Goal: Task Accomplishment & Management: Complete application form

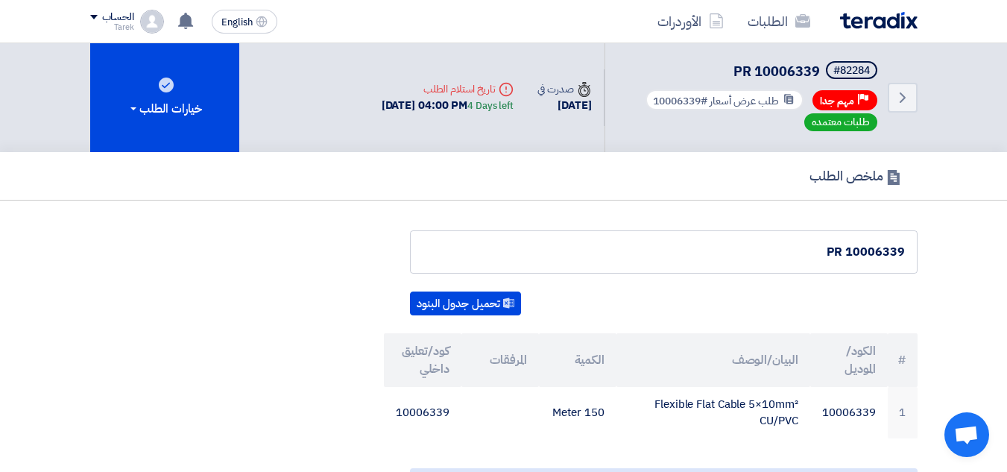
click at [898, 22] on img at bounding box center [879, 20] width 78 height 17
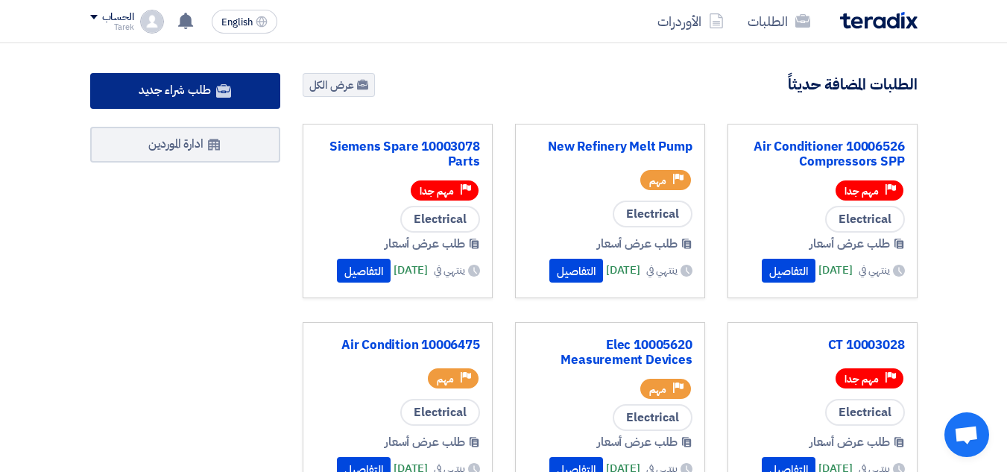
click at [177, 83] on span "طلب شراء جديد" at bounding box center [175, 90] width 72 height 18
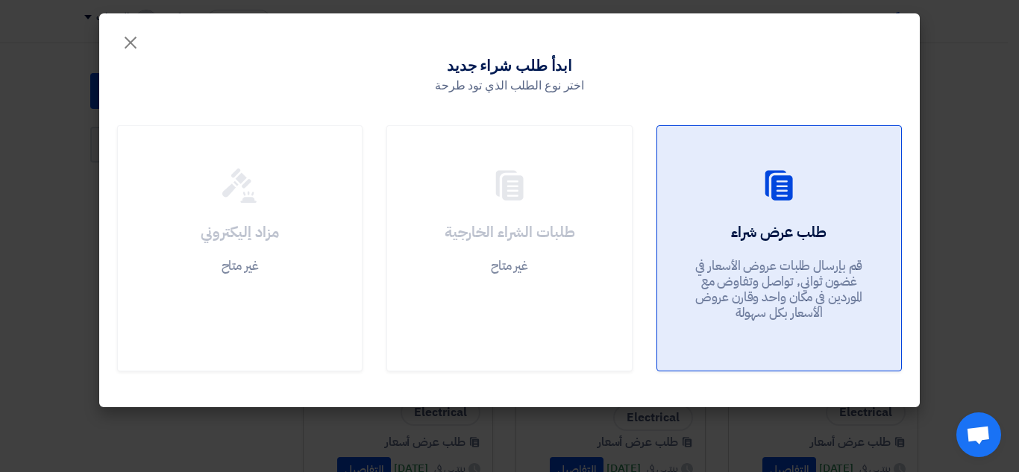
drag, startPoint x: 805, startPoint y: 213, endPoint x: 774, endPoint y: 195, distance: 36.4
click at [804, 213] on link "طلب عرض شراء قم بإرسال طلبات عروض الأسعار في غضون ثواني, تواصل وتفاوض مع المورد…" at bounding box center [778, 248] width 245 height 246
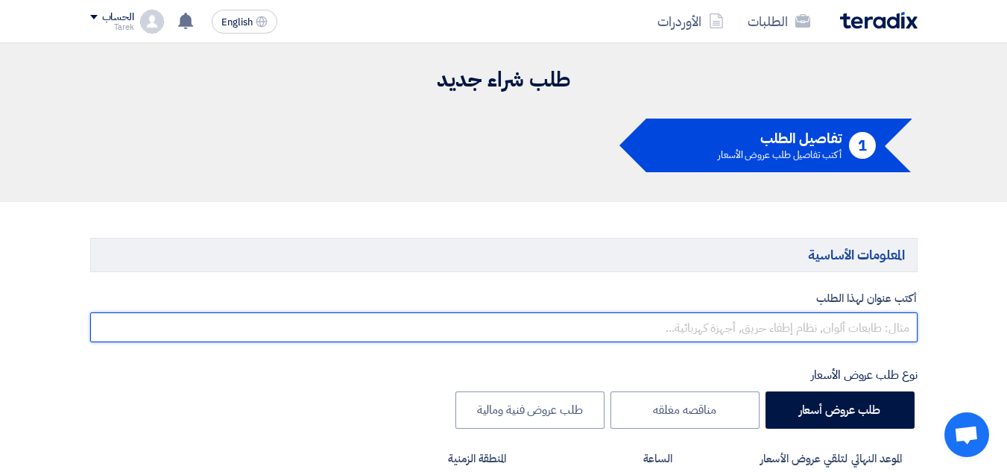
click at [851, 330] on input "text" at bounding box center [504, 327] width 828 height 30
paste input "PR 10006899"
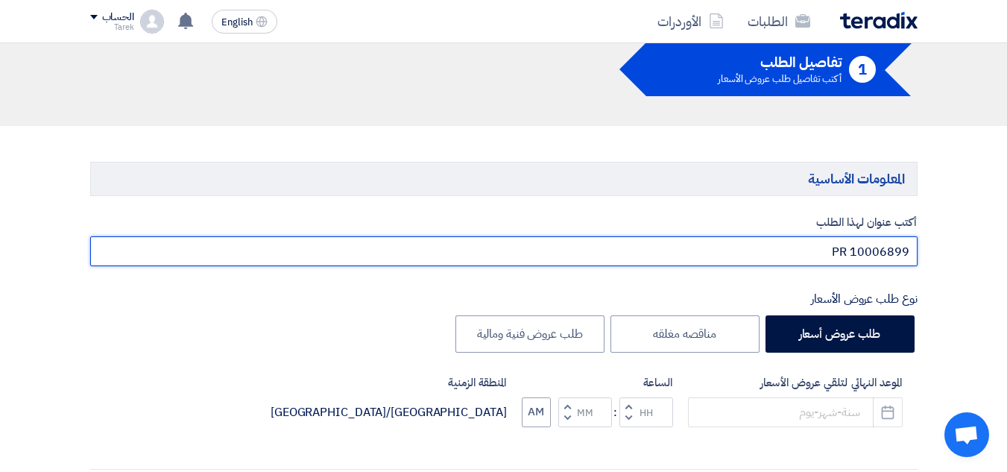
scroll to position [298, 0]
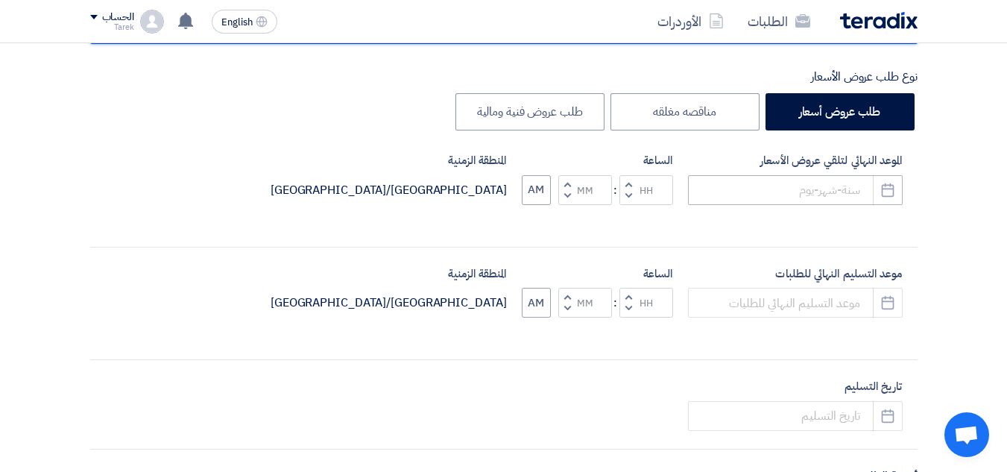
type input "PR 10006899"
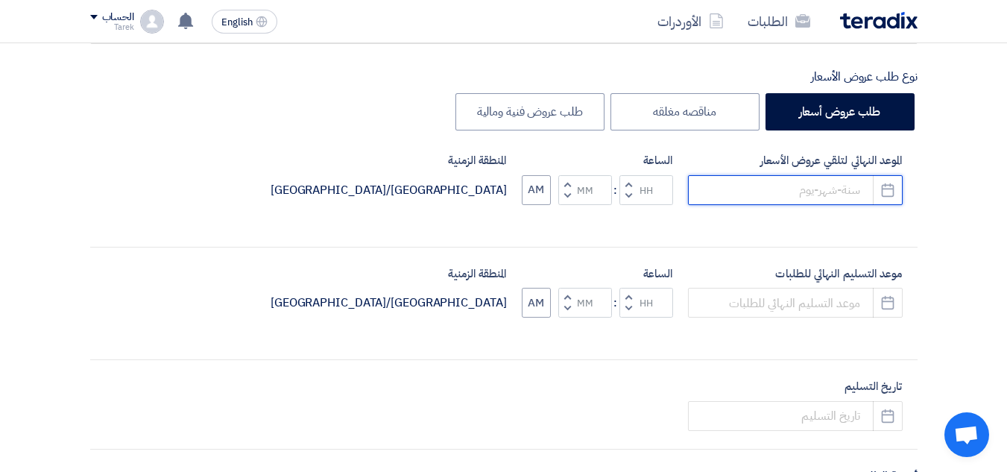
click at [717, 201] on input at bounding box center [795, 190] width 215 height 30
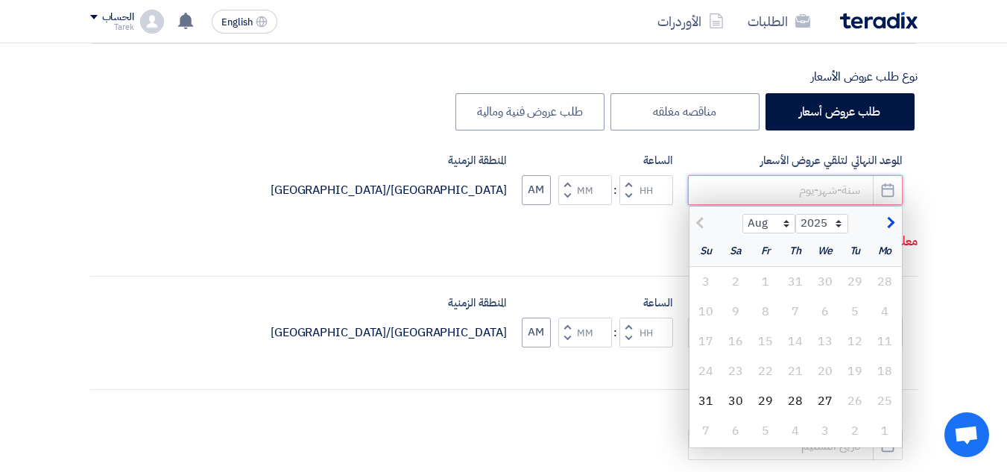
click at [734, 193] on input at bounding box center [795, 190] width 215 height 30
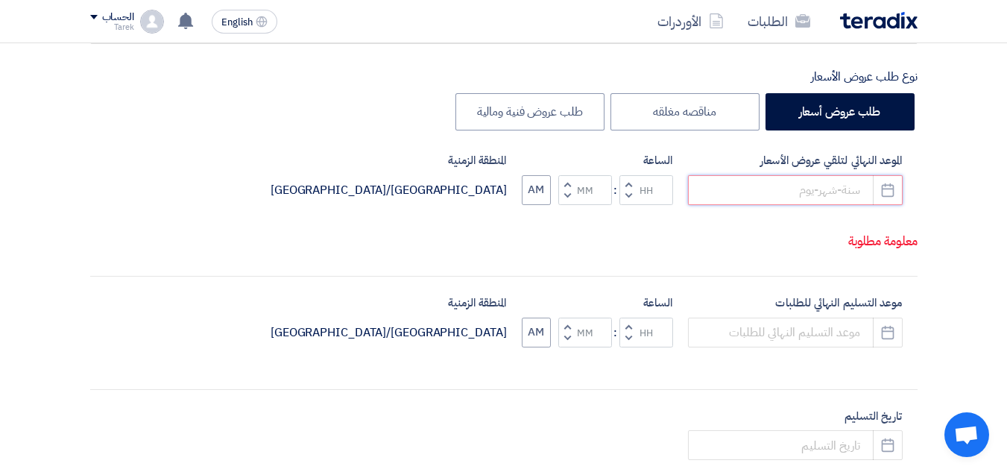
type input "[DATE]"
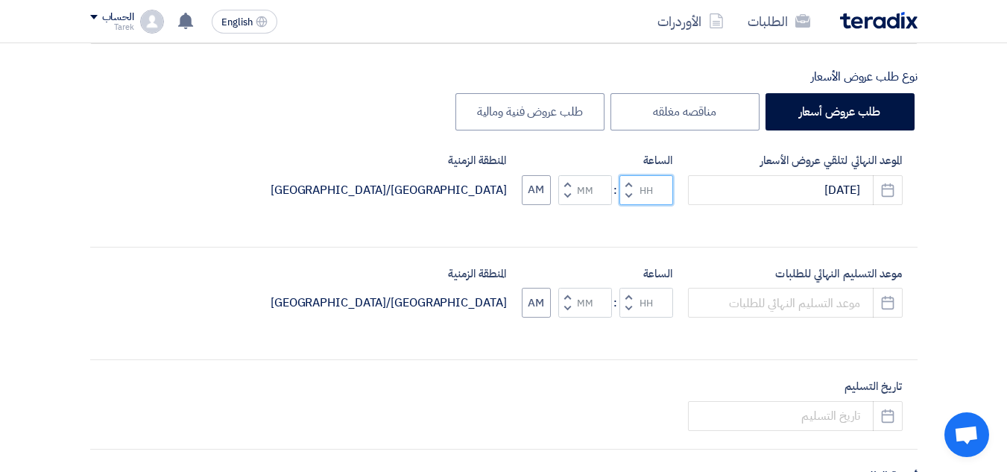
click at [638, 192] on input "Hours" at bounding box center [647, 190] width 54 height 30
click at [626, 183] on span "button" at bounding box center [628, 183] width 5 height 11
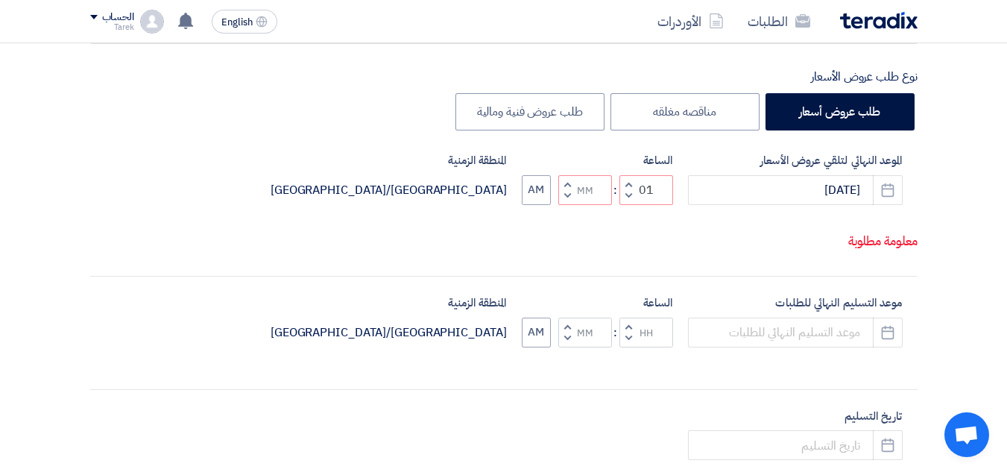
click at [626, 183] on span "button" at bounding box center [628, 183] width 5 height 11
type input "04"
click at [581, 191] on input "Minutes" at bounding box center [586, 190] width 54 height 30
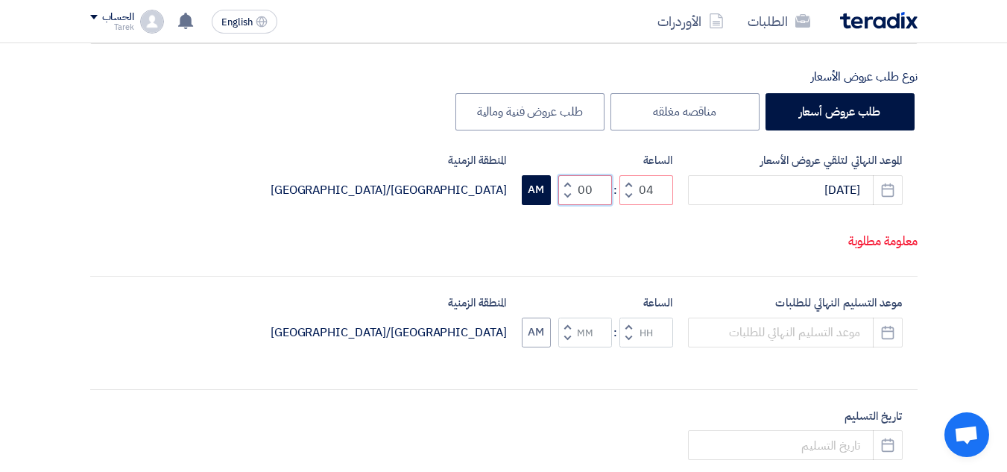
type input "00"
click at [532, 184] on button "AM" at bounding box center [536, 190] width 29 height 30
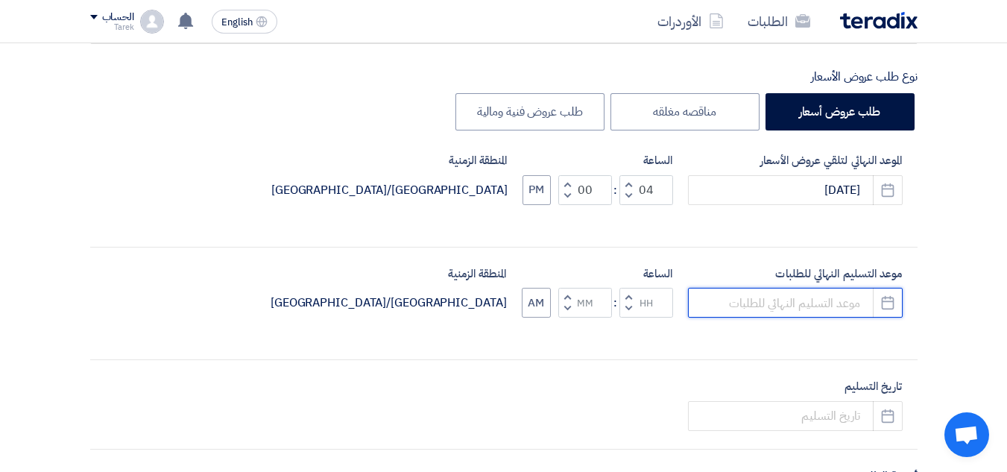
click at [770, 309] on input at bounding box center [795, 303] width 215 height 30
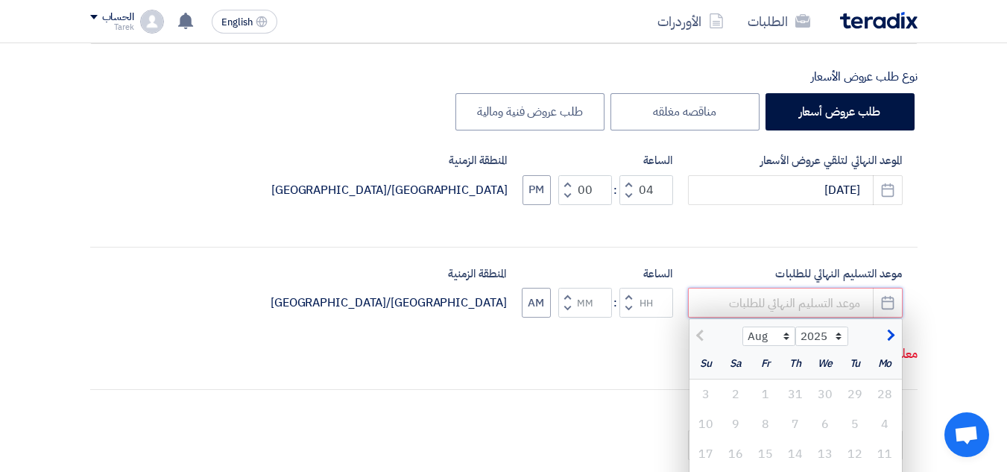
click at [737, 308] on input at bounding box center [795, 303] width 215 height 30
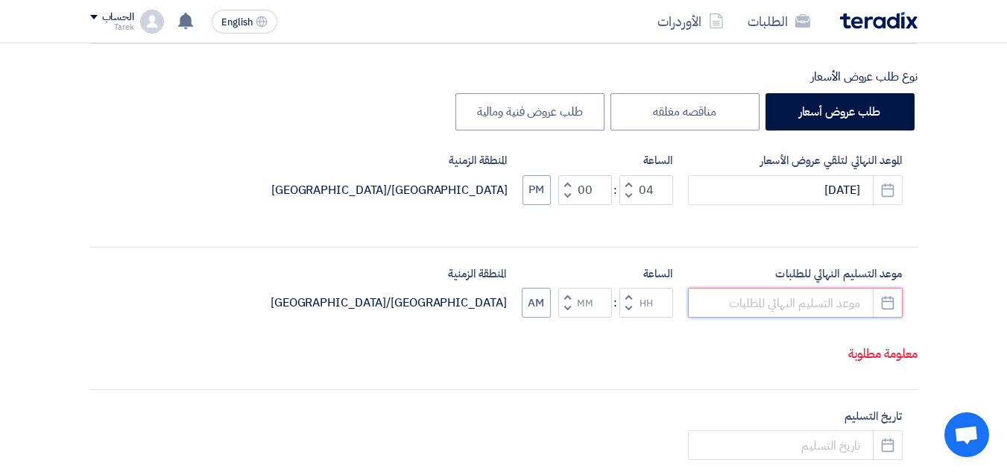
type input "[DATE]"
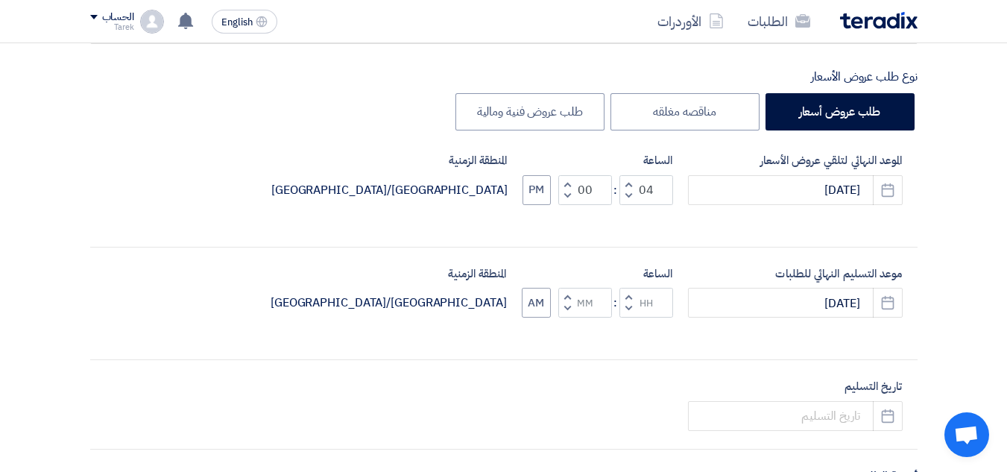
click at [623, 300] on button "Decrement hours" at bounding box center [629, 309] width 18 height 19
click at [632, 295] on button "Increment hours" at bounding box center [629, 297] width 18 height 19
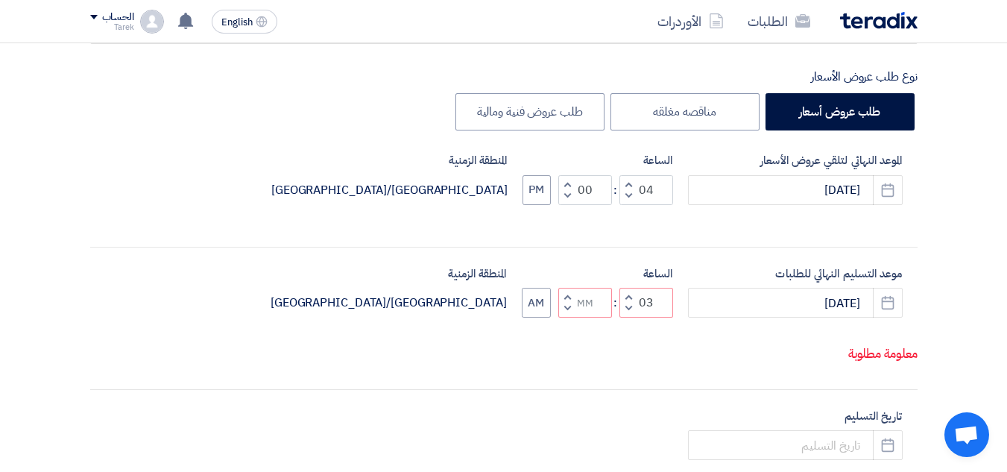
click at [632, 295] on button "Increment hours" at bounding box center [629, 297] width 18 height 19
click at [529, 300] on button "AM" at bounding box center [536, 303] width 29 height 30
click at [567, 305] on span "button" at bounding box center [567, 308] width 5 height 11
type input "03"
click at [567, 305] on span "button" at bounding box center [567, 308] width 5 height 11
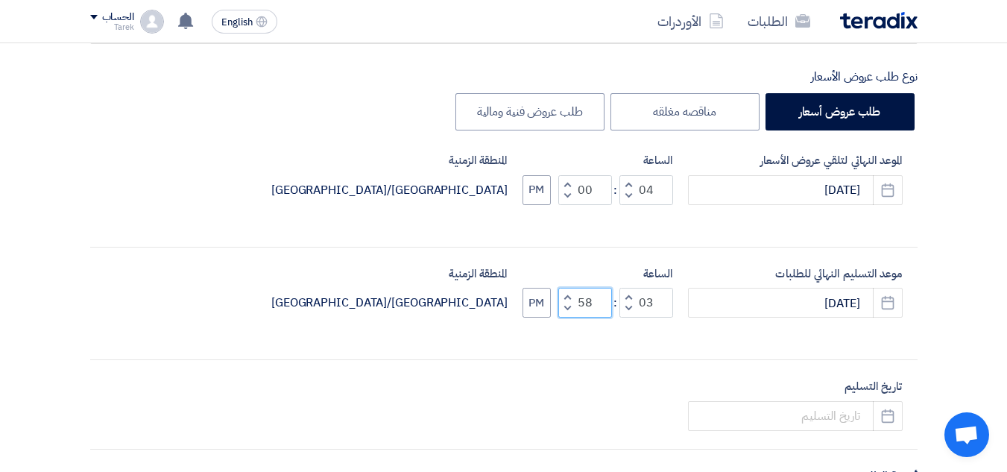
click at [590, 298] on input "58" at bounding box center [586, 303] width 54 height 30
type input "00"
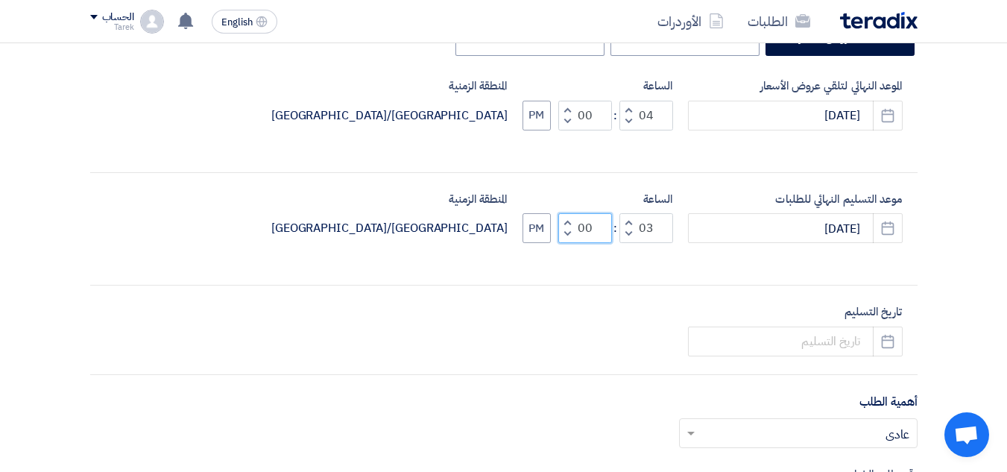
scroll to position [522, 0]
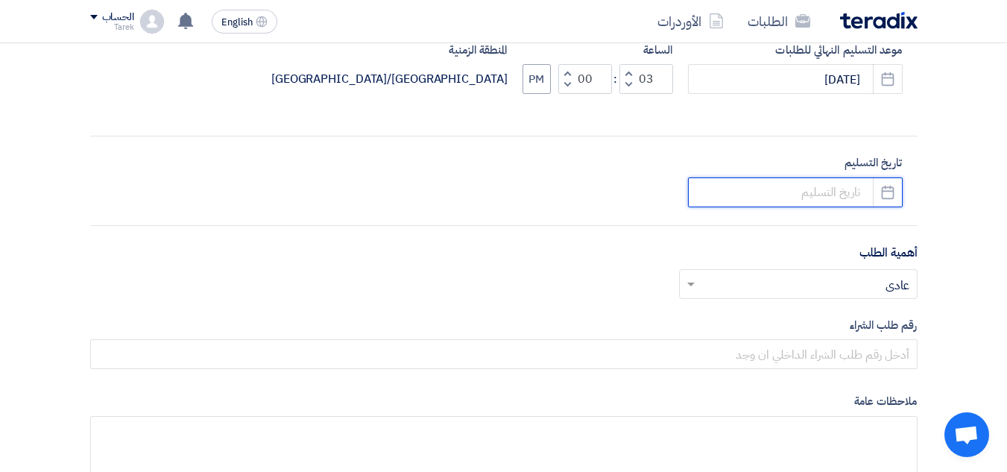
click at [826, 201] on input at bounding box center [795, 192] width 215 height 30
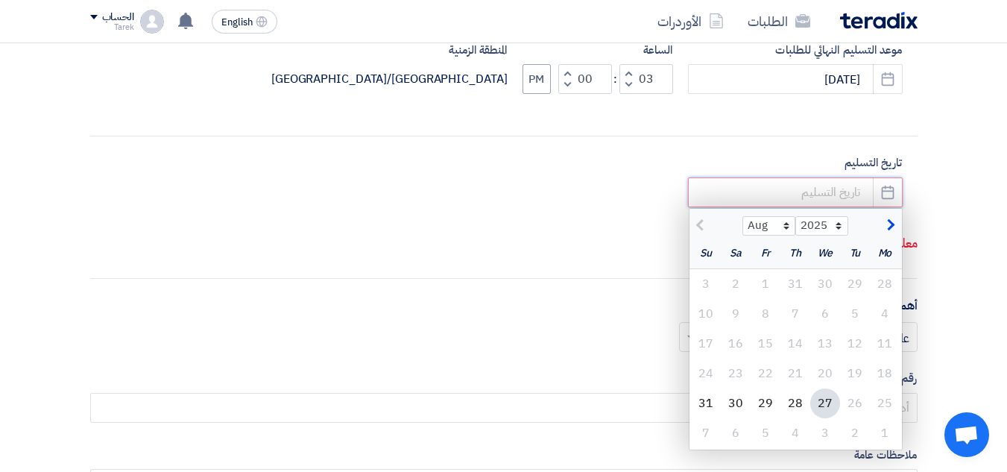
click at [733, 185] on input at bounding box center [795, 192] width 215 height 30
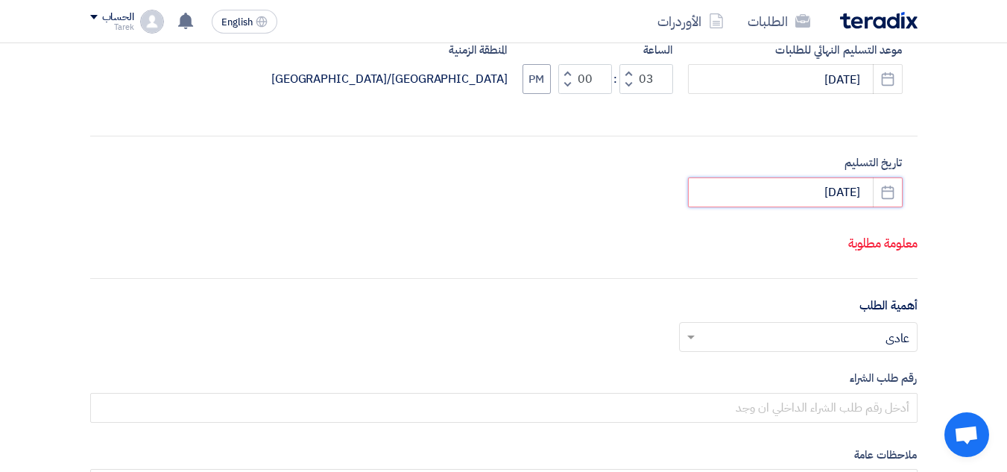
type input "[DATE]"
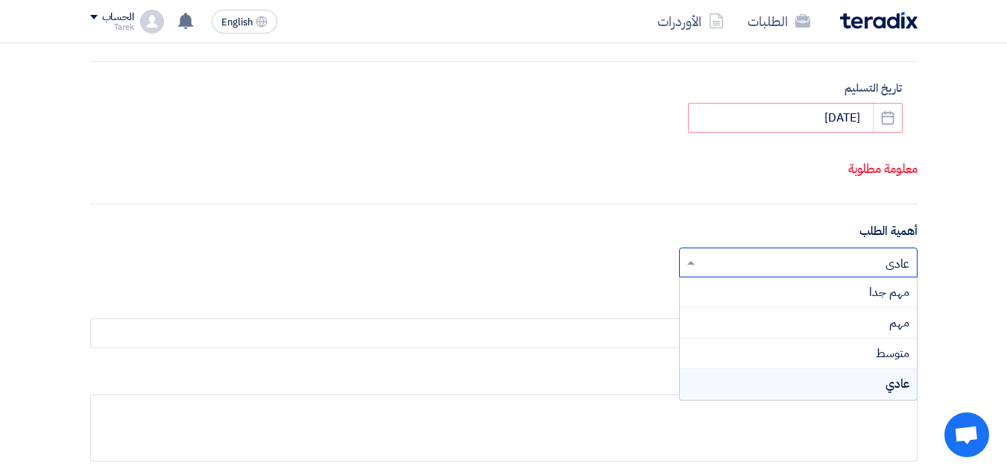
click at [887, 259] on input "text" at bounding box center [806, 264] width 209 height 25
click at [876, 294] on span "مهم جدا" at bounding box center [890, 292] width 40 height 18
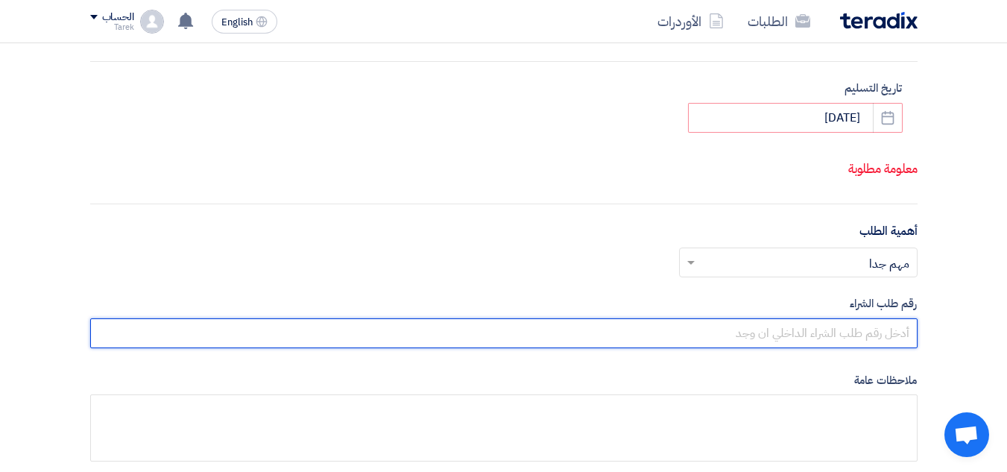
click at [879, 328] on input "text" at bounding box center [504, 333] width 828 height 30
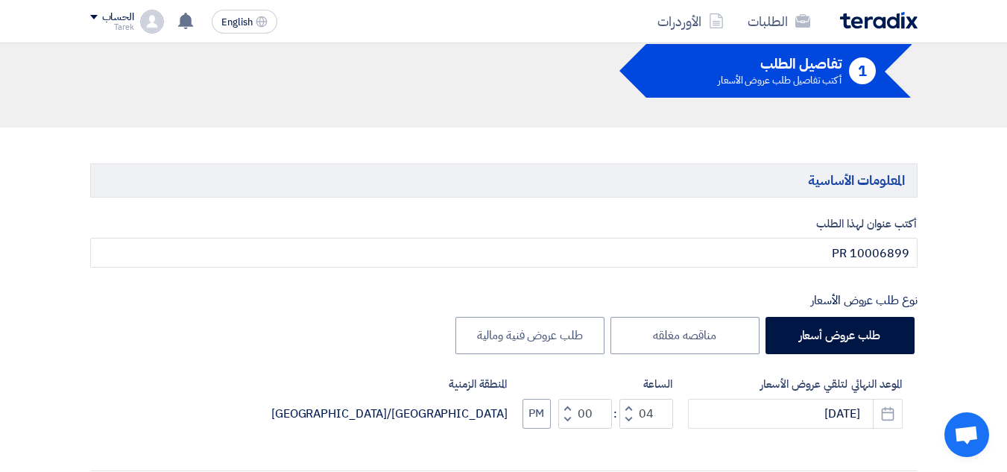
scroll to position [0, 0]
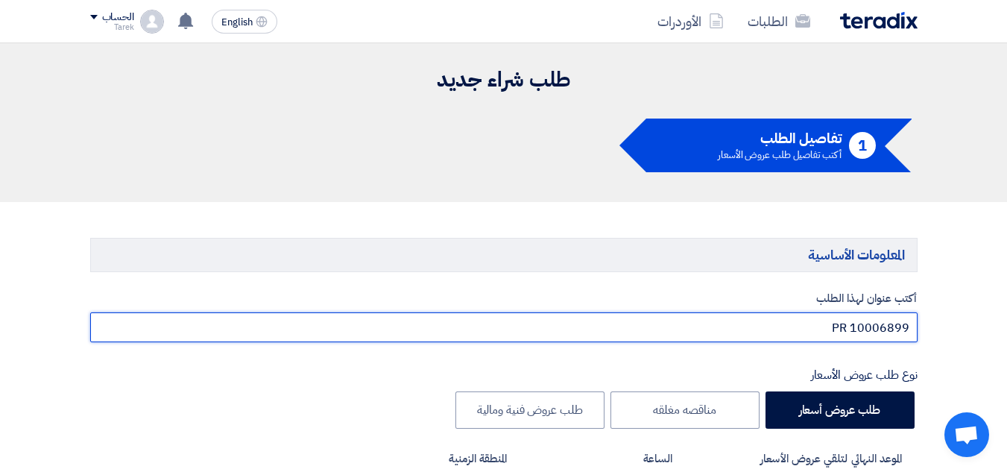
drag, startPoint x: 852, startPoint y: 330, endPoint x: 914, endPoint y: 322, distance: 62.3
click at [914, 322] on input "PR 10006899" at bounding box center [504, 327] width 828 height 30
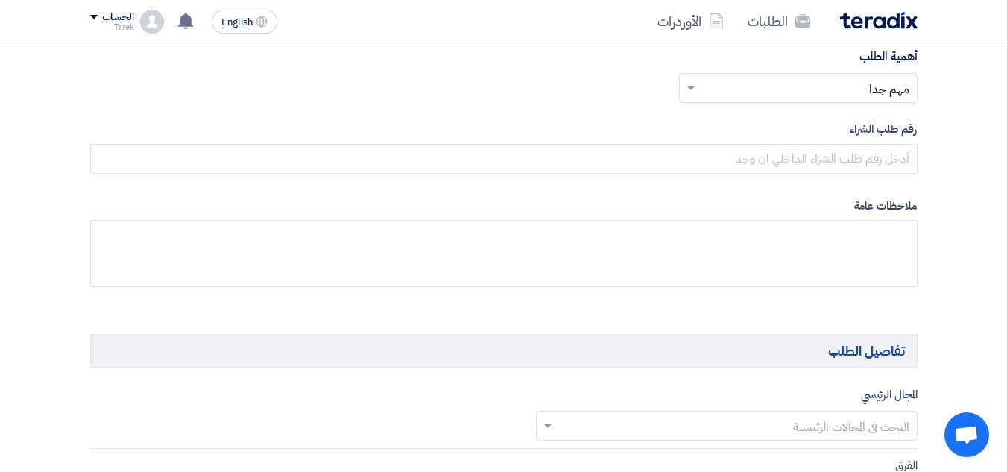
scroll to position [746, 0]
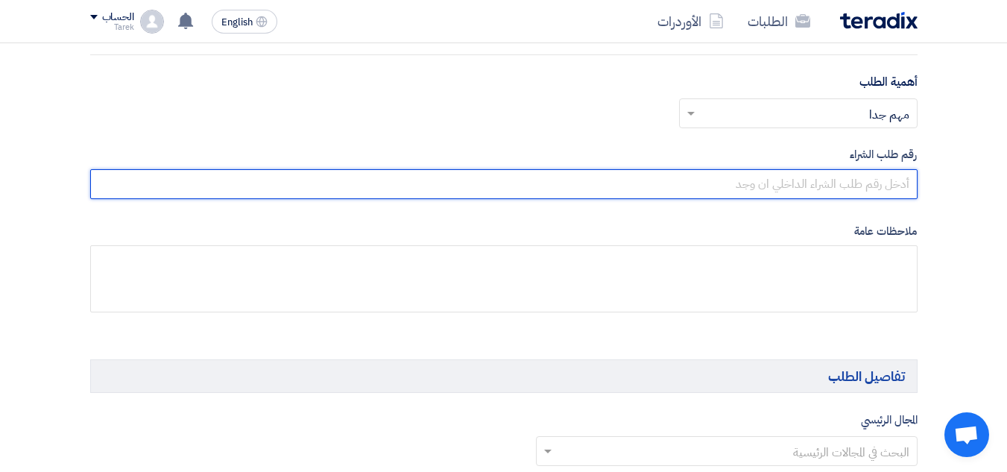
click at [867, 189] on input "text" at bounding box center [504, 184] width 828 height 30
paste input "10006899"
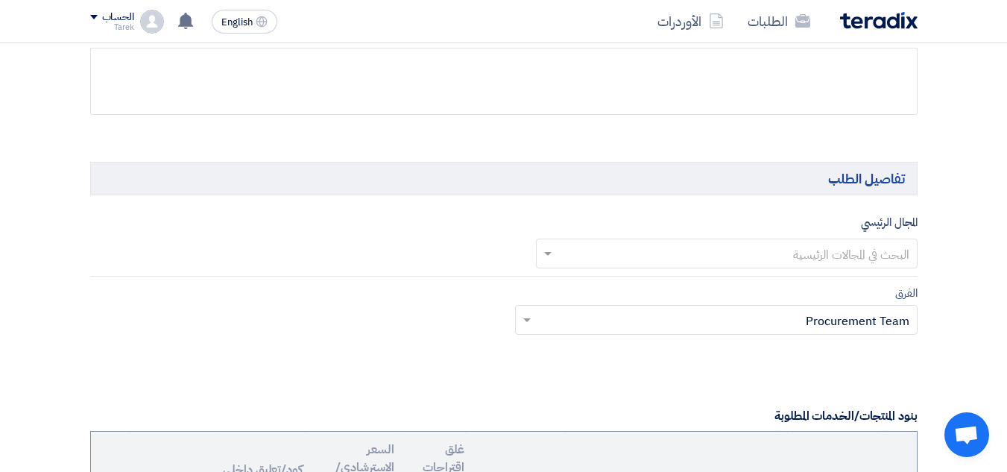
scroll to position [969, 0]
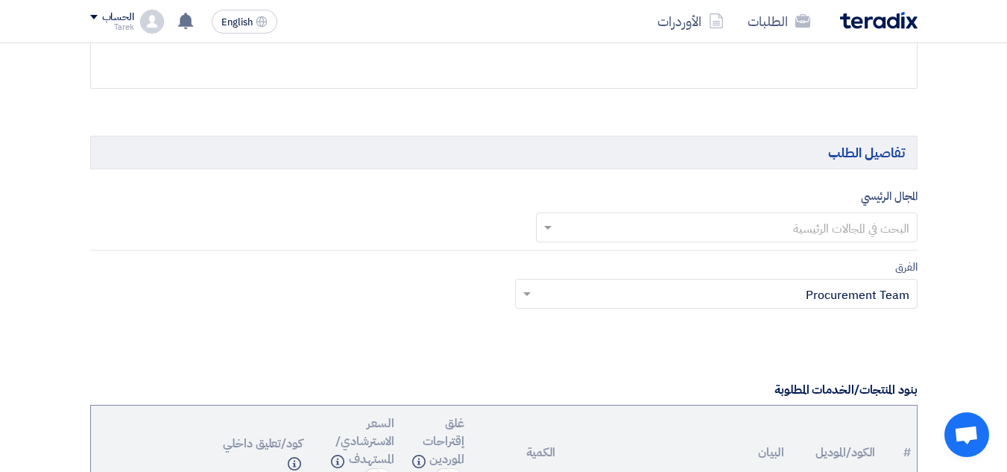
type input "10006899"
click at [860, 243] on div "المجال الرئيسي البحث في المجالات الرئيسية" at bounding box center [504, 218] width 828 height 63
click at [861, 236] on input "text" at bounding box center [735, 228] width 352 height 25
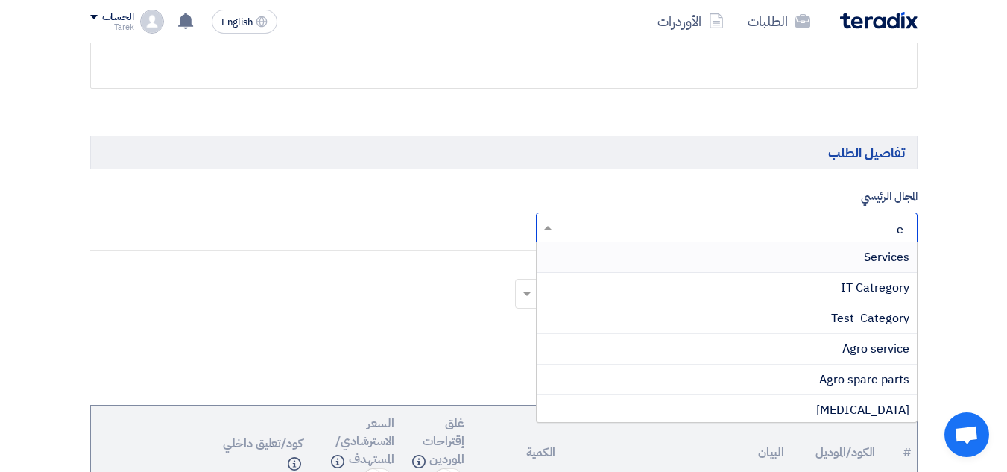
type input "el"
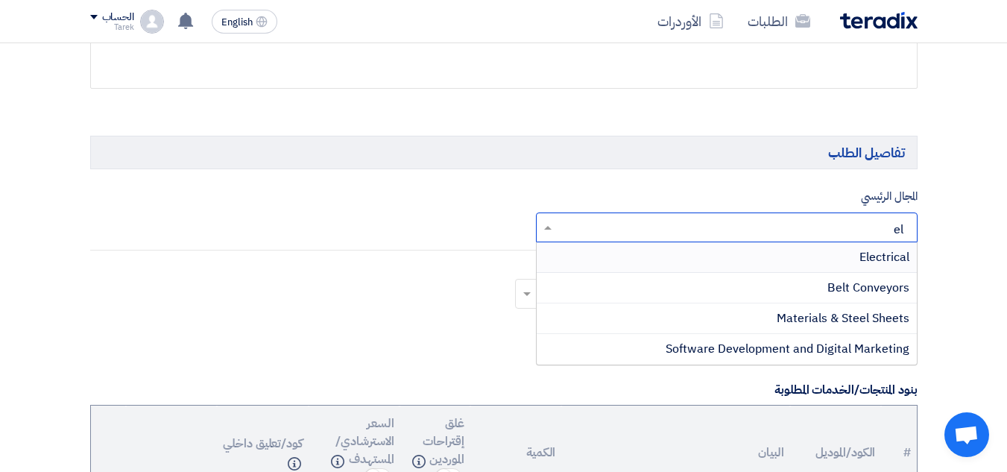
click at [875, 254] on span "Electrical" at bounding box center [885, 257] width 50 height 18
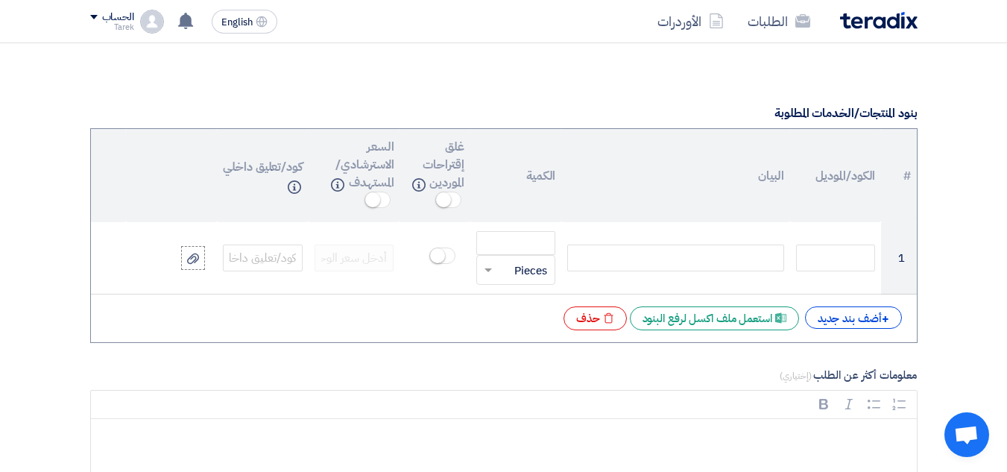
scroll to position [1268, 0]
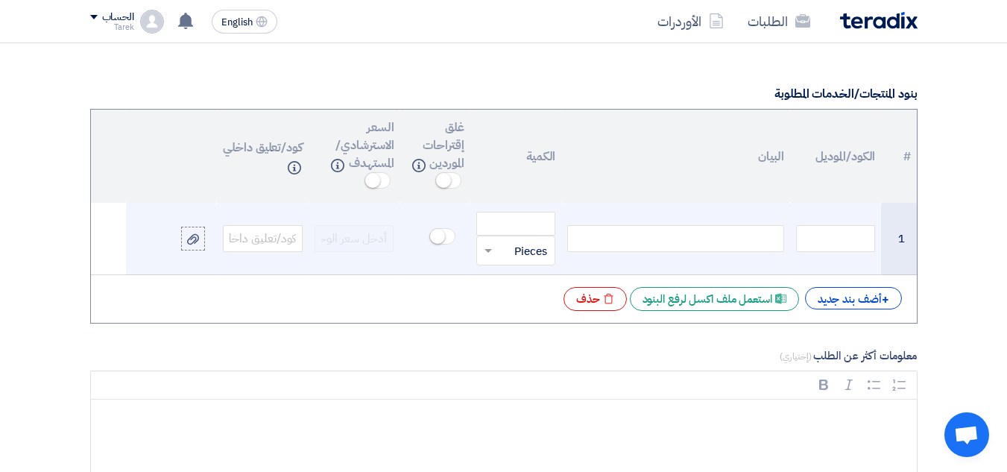
click at [843, 222] on td at bounding box center [836, 239] width 92 height 72
click at [843, 239] on input "text" at bounding box center [836, 238] width 80 height 27
paste input "14000006756"
type input "14000006756"
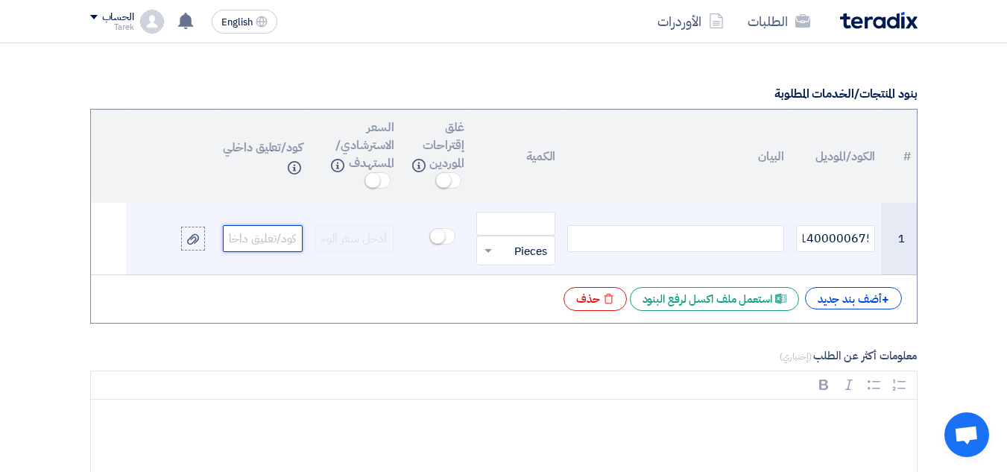
scroll to position [0, 0]
click at [262, 243] on input "text" at bounding box center [263, 238] width 80 height 27
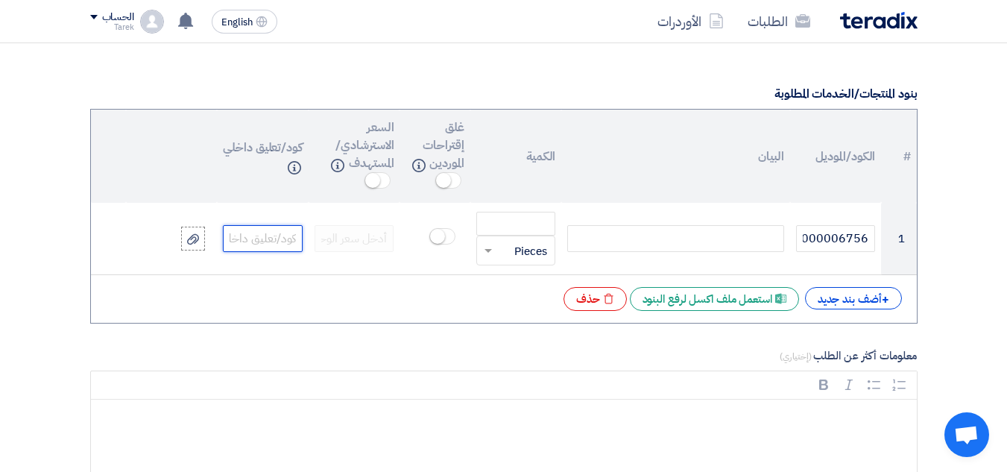
paste input "14000006756"
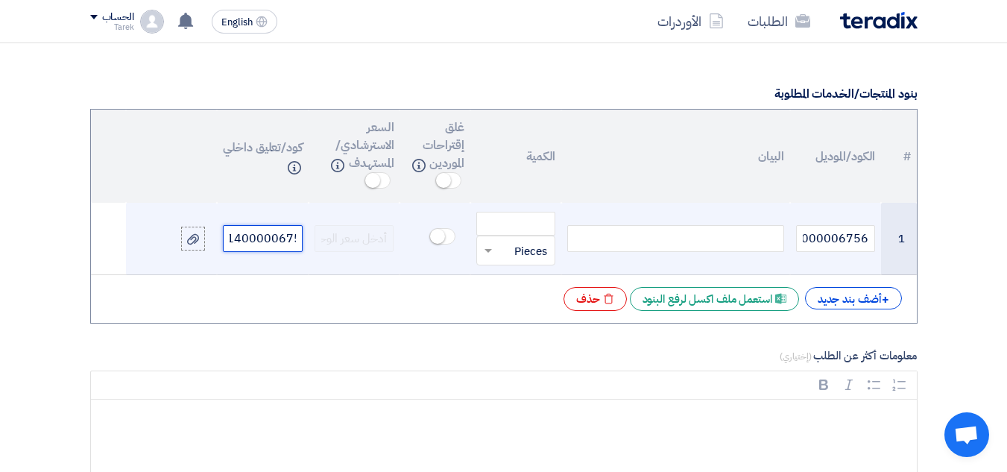
type input "14000006756"
click at [635, 251] on div at bounding box center [675, 238] width 216 height 27
paste div
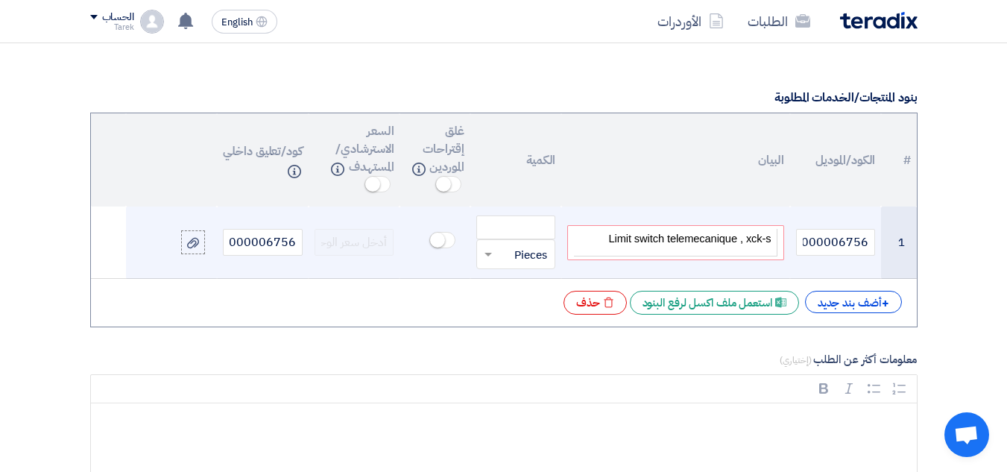
drag, startPoint x: 724, startPoint y: 244, endPoint x: 617, endPoint y: 241, distance: 106.7
click at [617, 241] on span "Limit switch telemecanique , xck-s" at bounding box center [690, 239] width 163 height 12
click at [489, 222] on input "number" at bounding box center [517, 228] width 80 height 24
type input "2"
click at [525, 258] on input "text" at bounding box center [526, 254] width 47 height 24
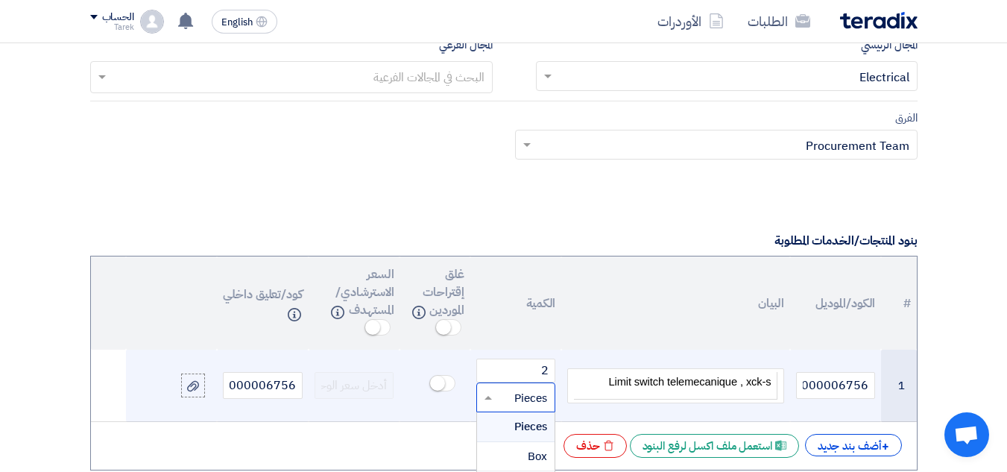
scroll to position [1115, 0]
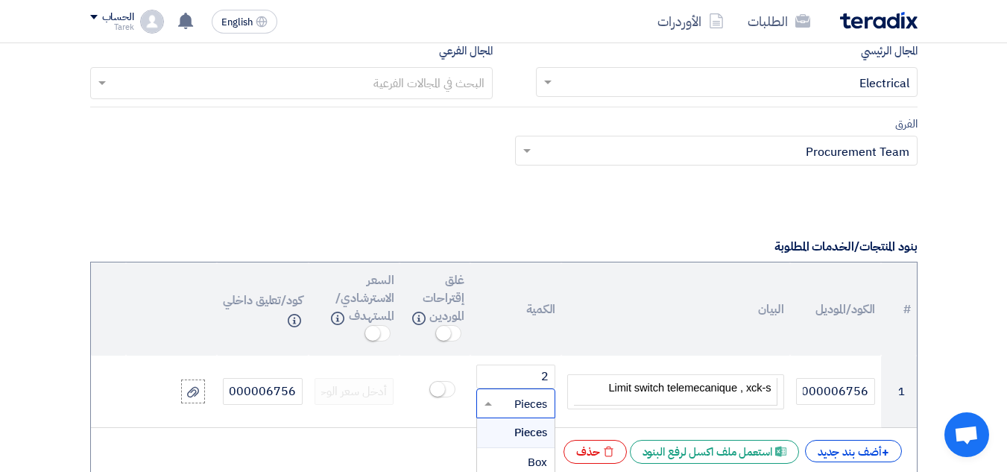
click at [747, 280] on th "البيان" at bounding box center [676, 308] width 228 height 93
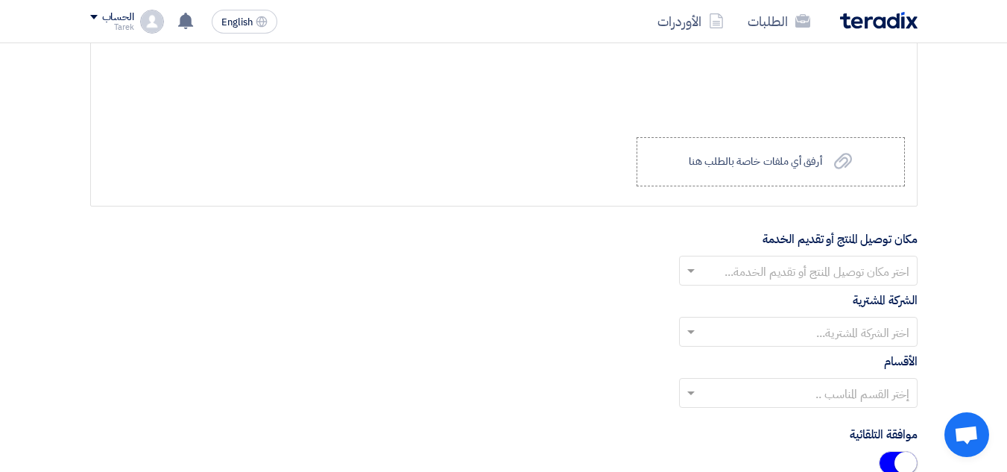
scroll to position [1637, 0]
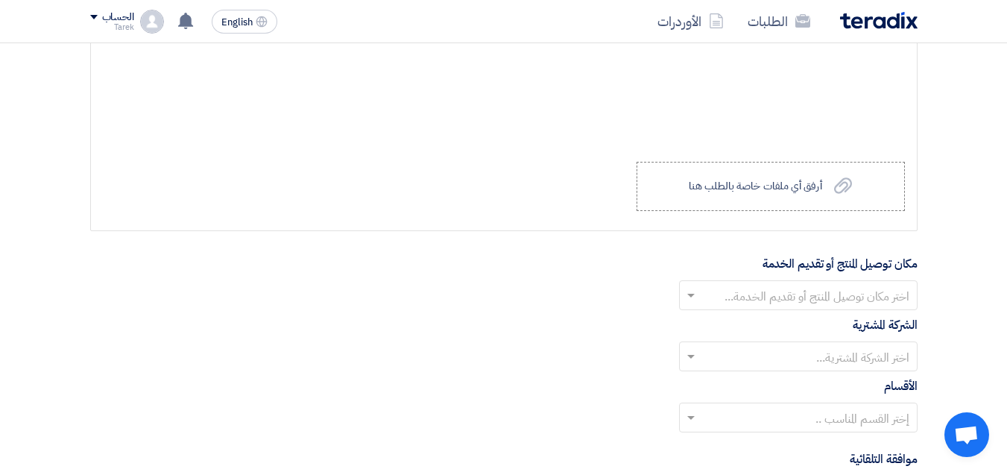
click at [868, 300] on input "text" at bounding box center [806, 297] width 209 height 25
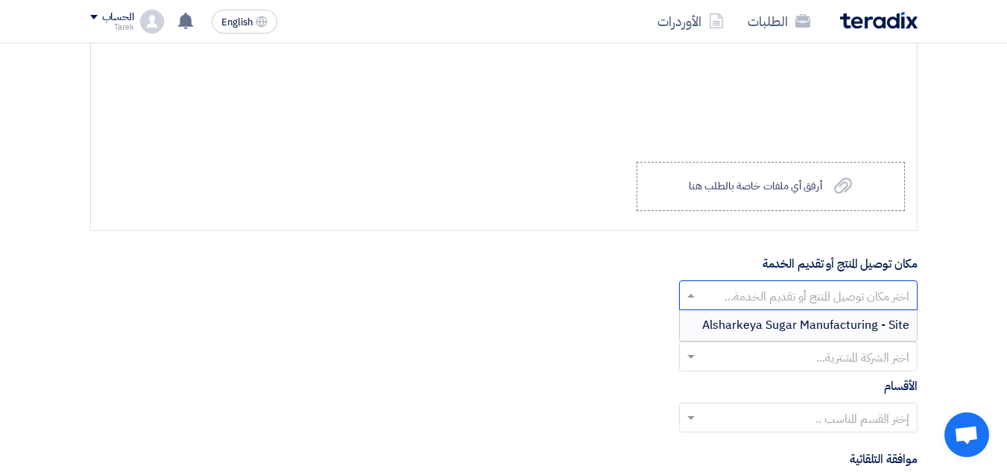
click at [843, 320] on span "Alsharkeya Sugar Manufacturing - Site" at bounding box center [805, 325] width 207 height 18
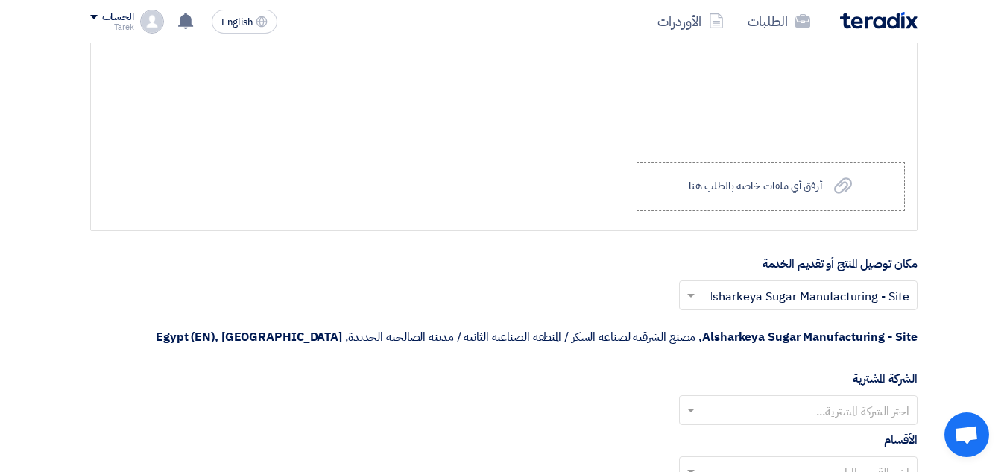
click at [855, 362] on div "اختر مكان توصيل المنتج أو تقديم الخدمة... × Alsharkeya Sugar Manufacturing - Si…" at bounding box center [504, 322] width 828 height 84
click at [863, 409] on input "text" at bounding box center [806, 412] width 209 height 25
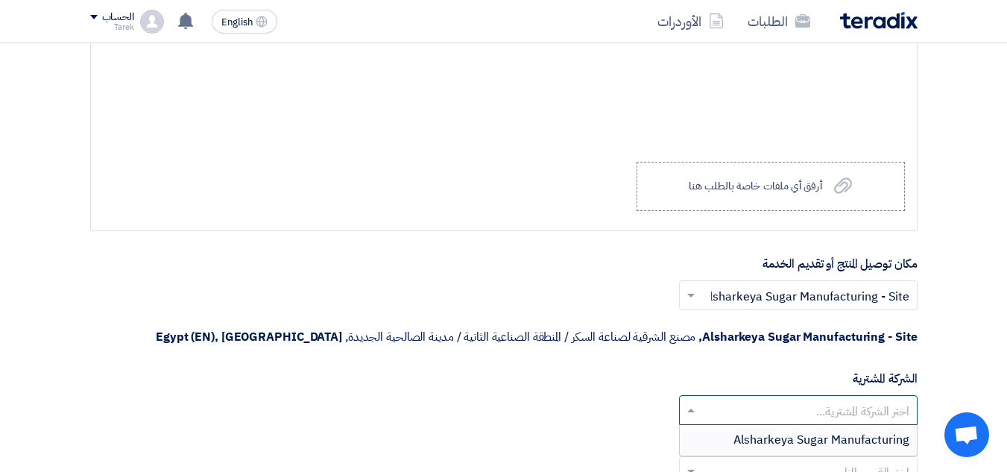
click at [849, 436] on span "Alsharkeya Sugar Manufacturing" at bounding box center [822, 440] width 176 height 18
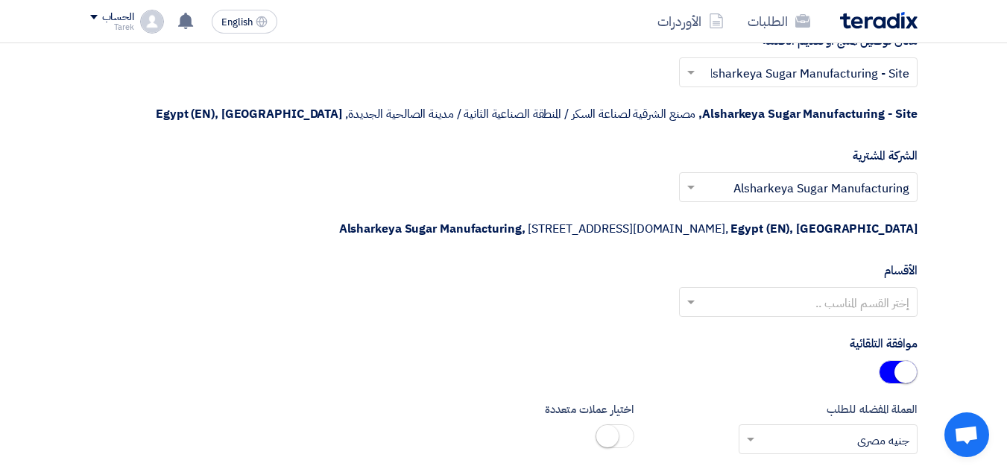
scroll to position [1861, 0]
click at [867, 303] on input "text" at bounding box center [806, 303] width 209 height 25
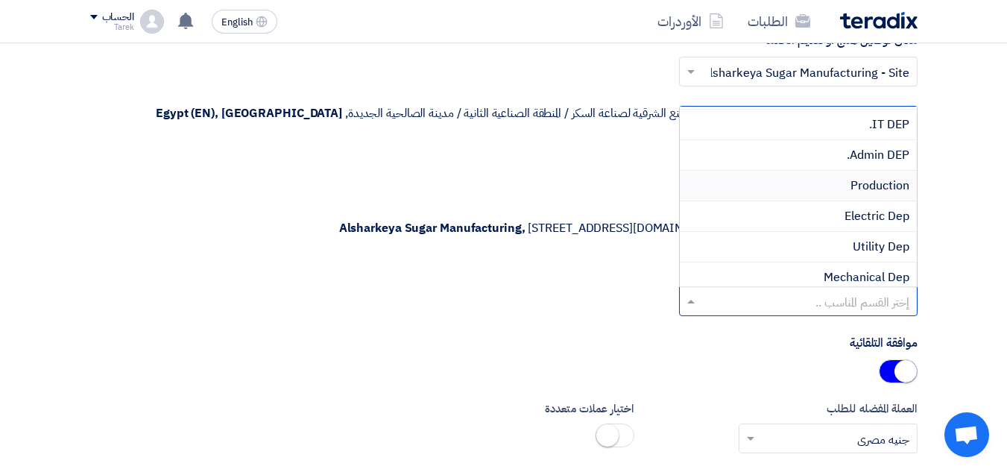
scroll to position [75, 0]
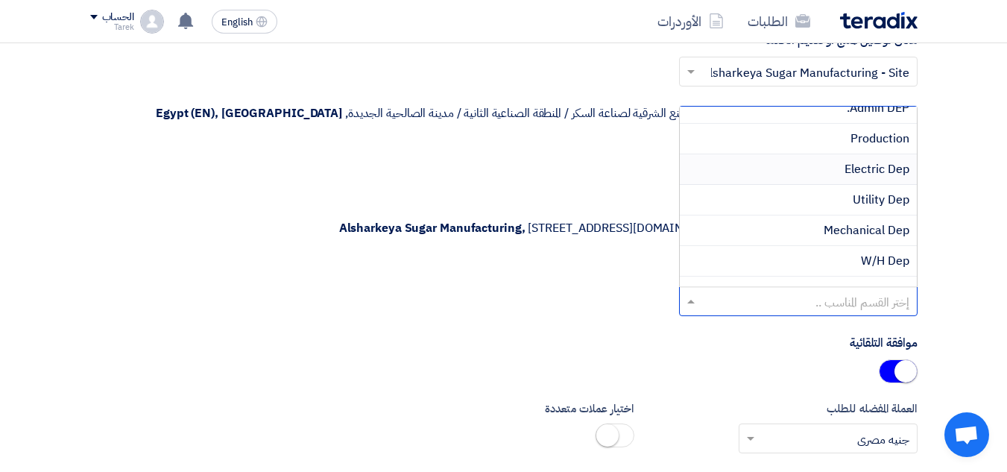
click at [867, 182] on div "Electric Dep" at bounding box center [798, 169] width 237 height 31
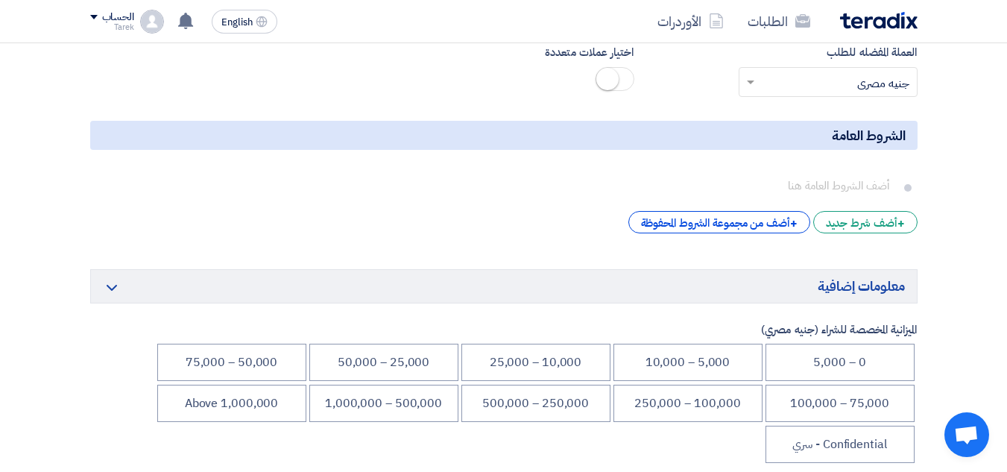
scroll to position [2233, 0]
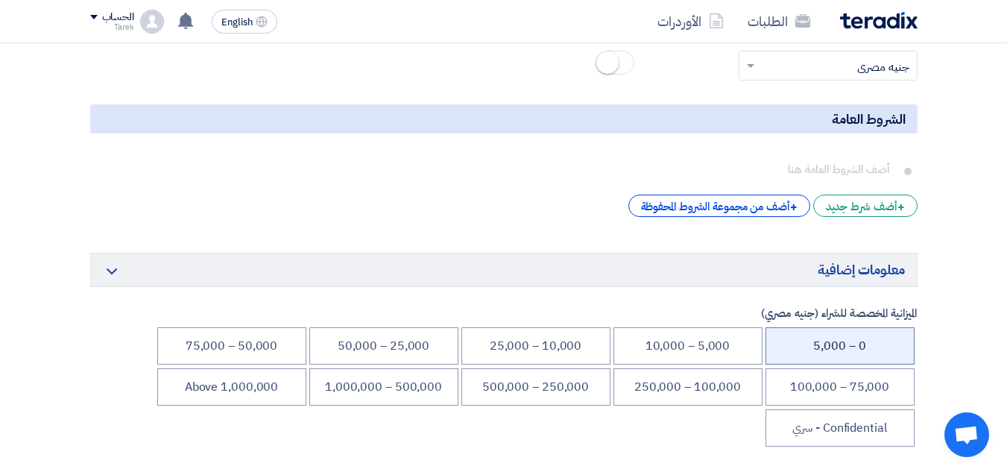
click at [845, 362] on li "0 – 5,000" at bounding box center [840, 345] width 149 height 37
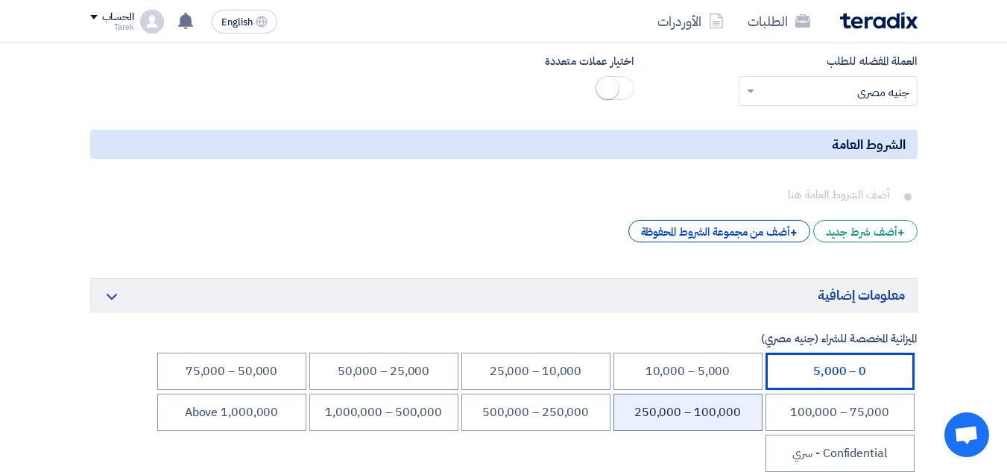
scroll to position [2342, 0]
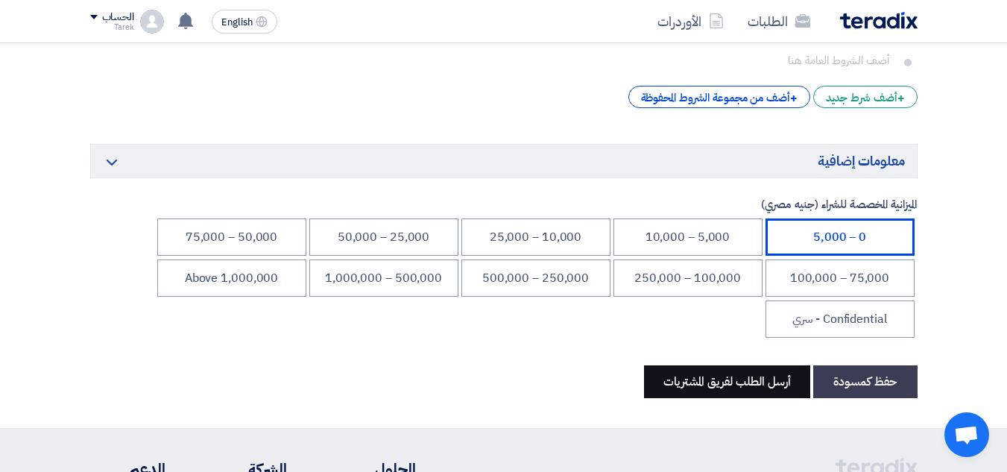
click at [767, 387] on button "أرسل الطلب لفريق المشتريات" at bounding box center [727, 381] width 166 height 33
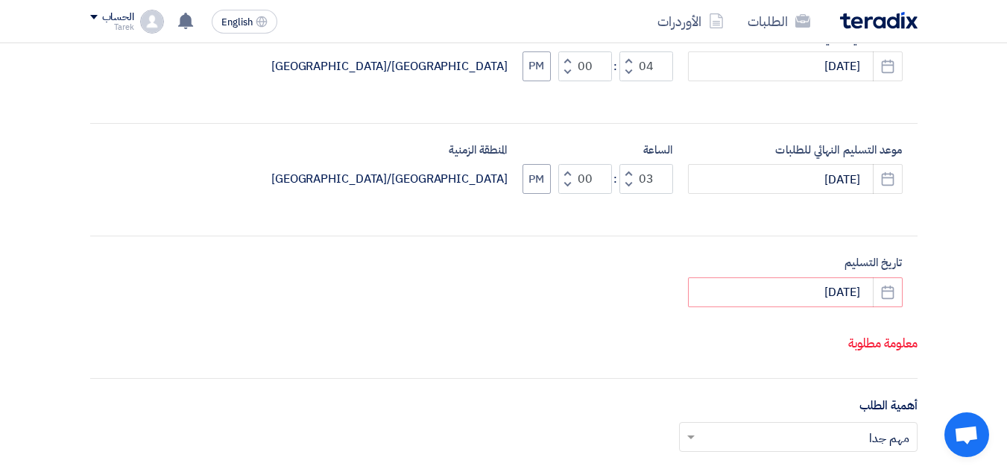
scroll to position [447, 0]
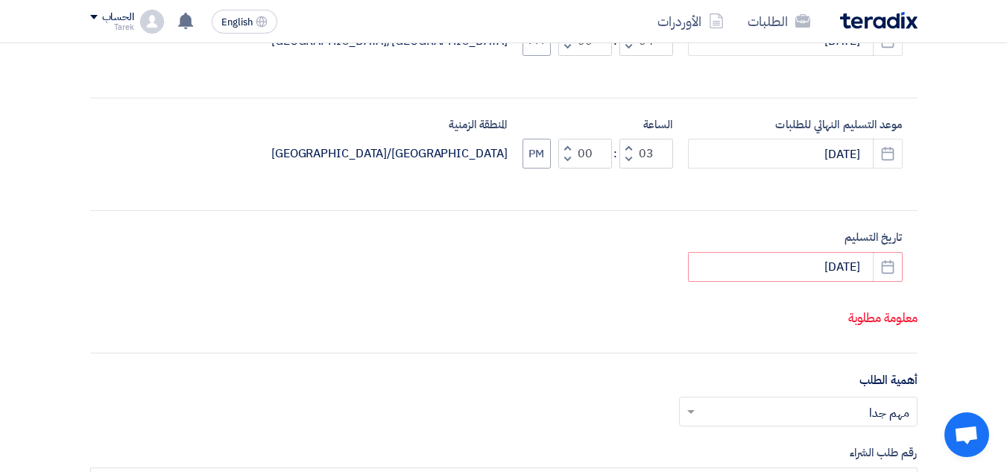
click at [793, 249] on div "تاريخ التسليم [DATE] Pick a date" at bounding box center [795, 255] width 215 height 53
click at [798, 257] on input "[DATE]" at bounding box center [795, 267] width 215 height 30
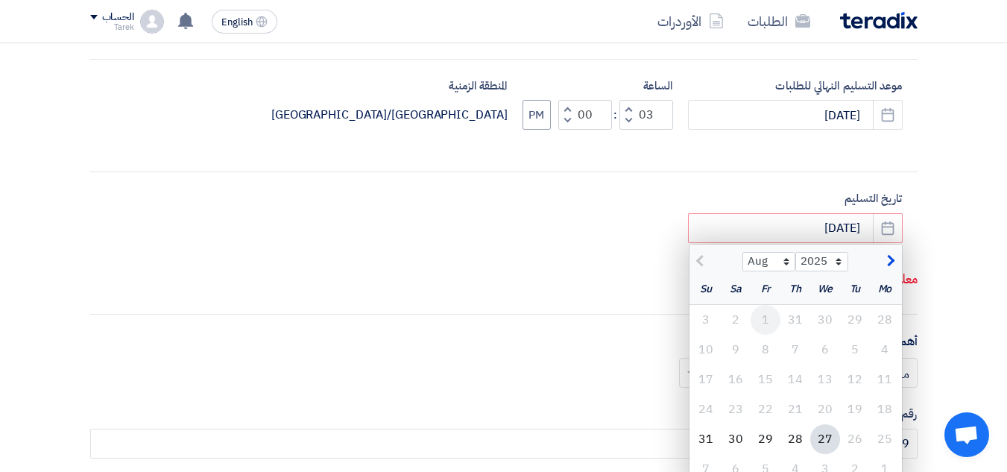
scroll to position [522, 0]
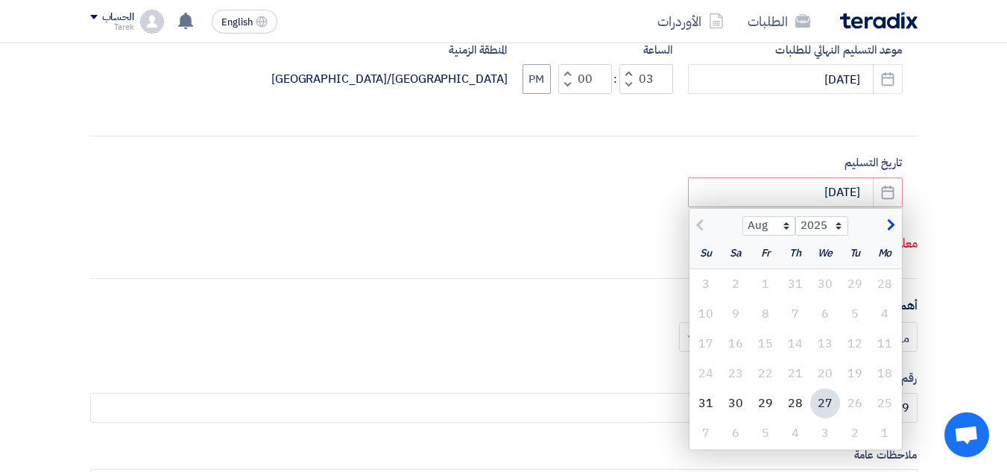
click at [702, 228] on div at bounding box center [717, 223] width 54 height 15
click at [884, 230] on button "button" at bounding box center [889, 223] width 25 height 15
select select "9"
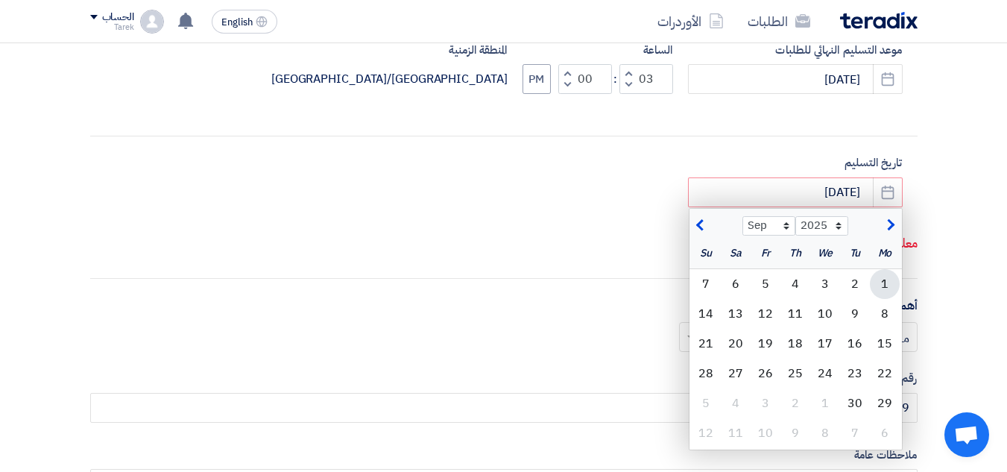
click at [891, 281] on div "1" at bounding box center [885, 284] width 30 height 30
type input "[DATE]"
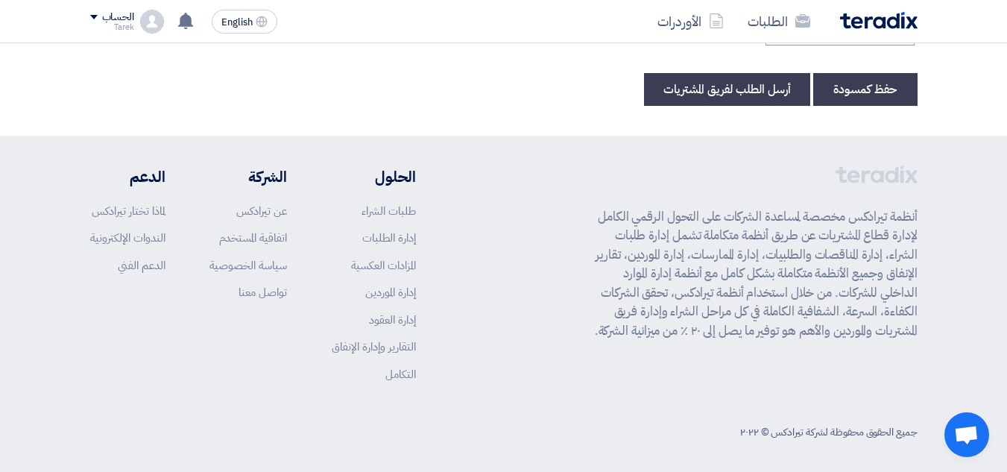
scroll to position [2587, 0]
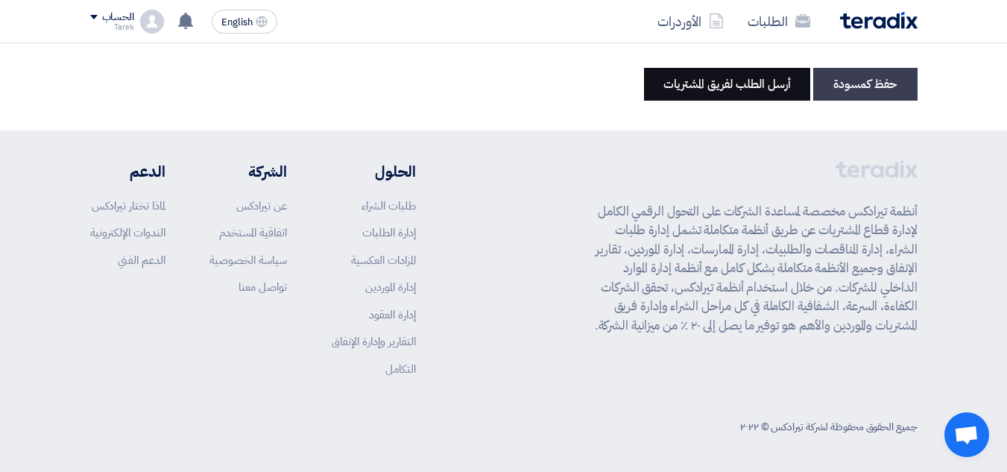
click at [727, 92] on button "أرسل الطلب لفريق المشتريات" at bounding box center [727, 84] width 166 height 33
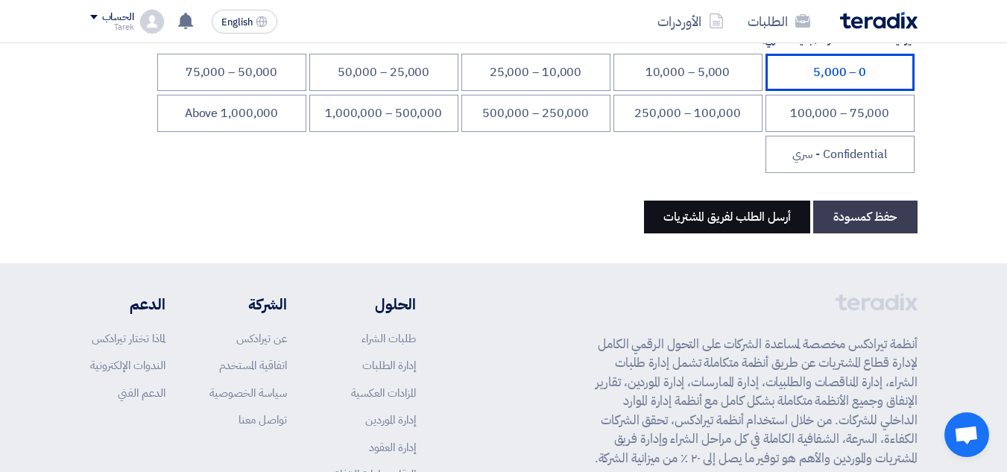
scroll to position [2438, 0]
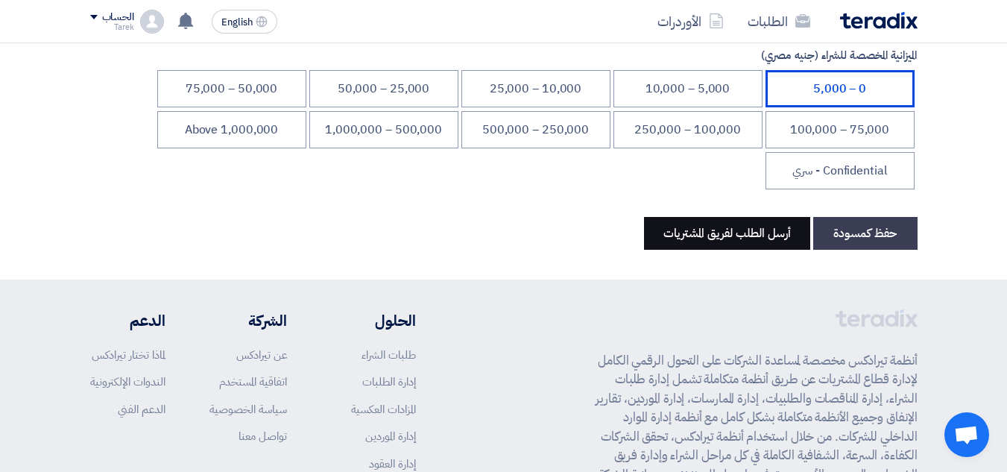
click at [738, 233] on button "أرسل الطلب لفريق المشتريات" at bounding box center [727, 233] width 166 height 33
click at [722, 230] on button "أرسل الطلب لفريق المشتريات" at bounding box center [727, 233] width 166 height 33
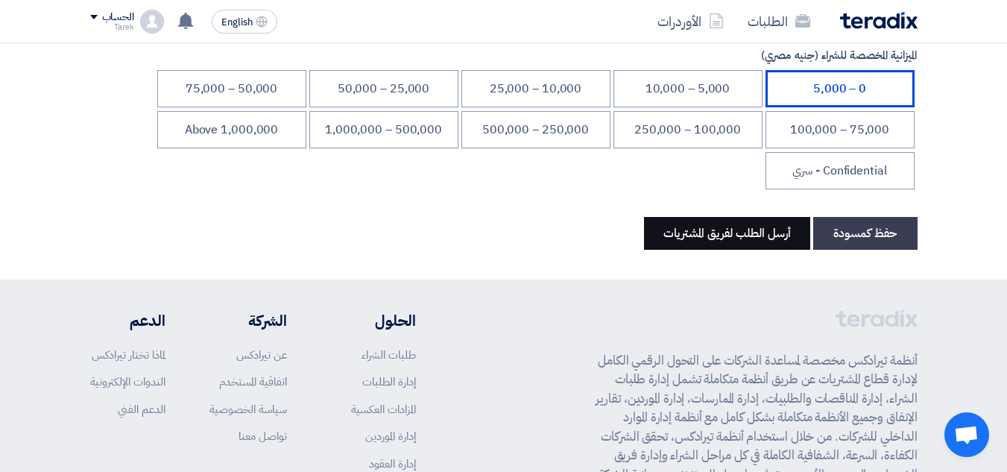
click at [722, 230] on button "أرسل الطلب لفريق المشتريات" at bounding box center [727, 233] width 166 height 33
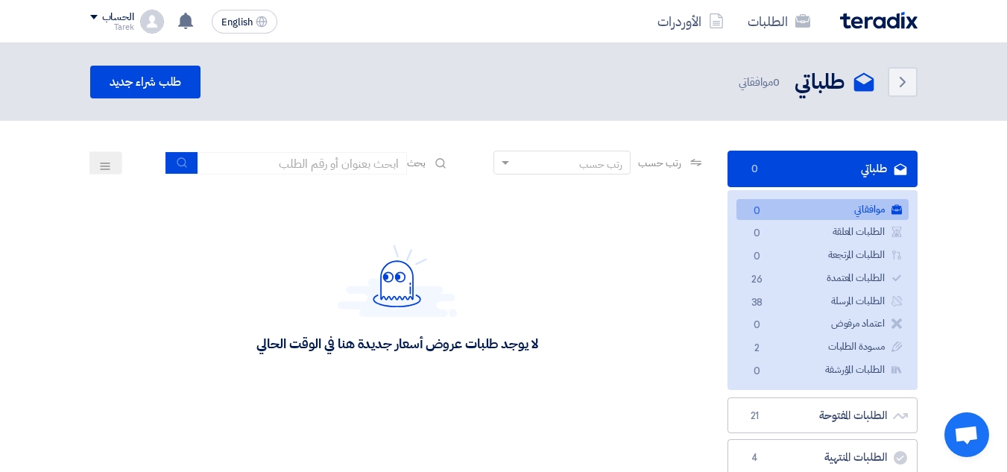
click at [906, 156] on link "طلباتي طلباتي 0" at bounding box center [823, 169] width 190 height 37
click at [869, 213] on link "موافقاتي موافقاتي 0" at bounding box center [823, 210] width 172 height 22
click at [852, 236] on link "الطلبات المعلقة الطلبات المعلقة 0" at bounding box center [823, 232] width 172 height 22
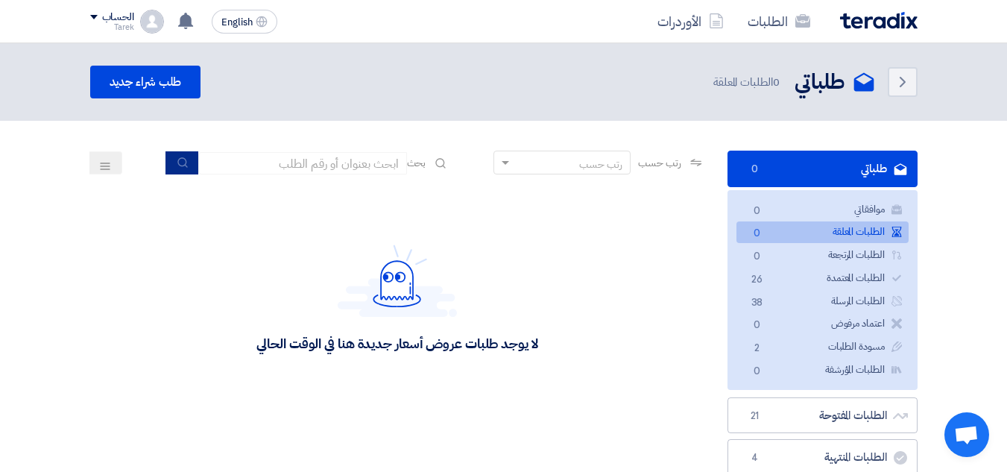
click at [183, 162] on use "submit" at bounding box center [182, 162] width 10 height 10
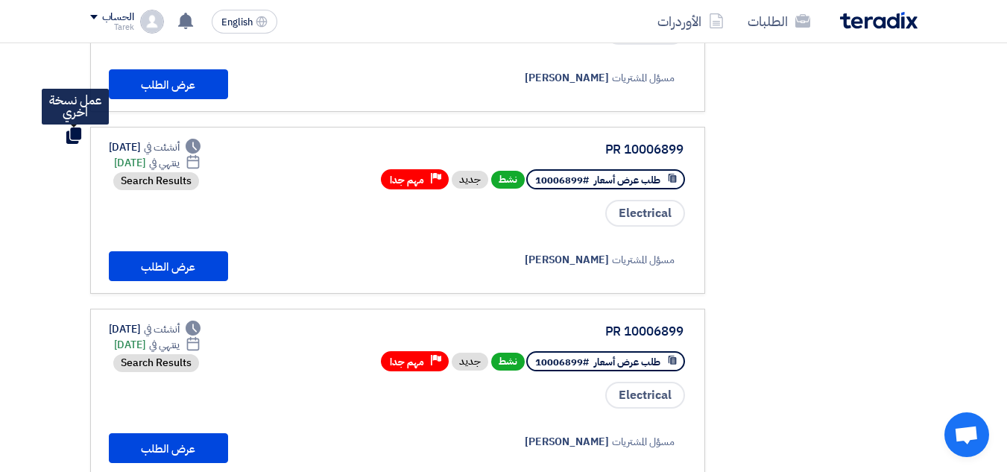
scroll to position [1193, 0]
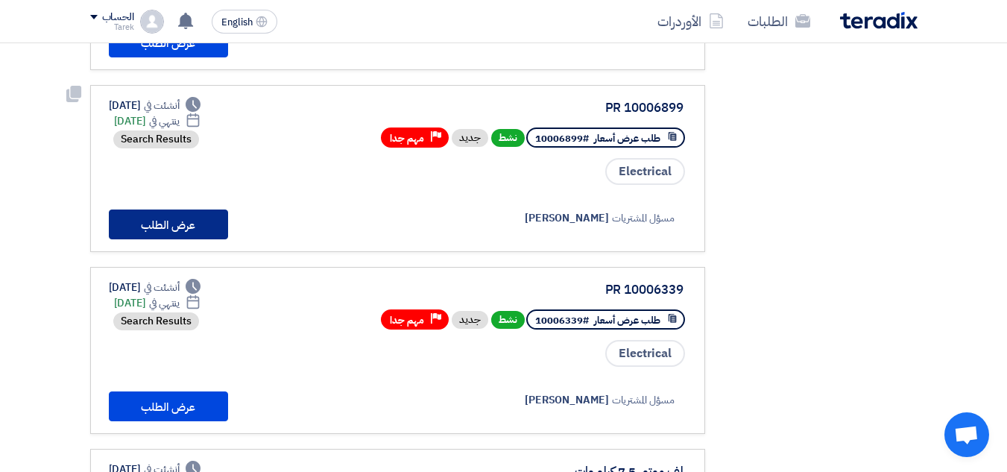
click at [177, 224] on button "عرض الطلب" at bounding box center [168, 225] width 119 height 30
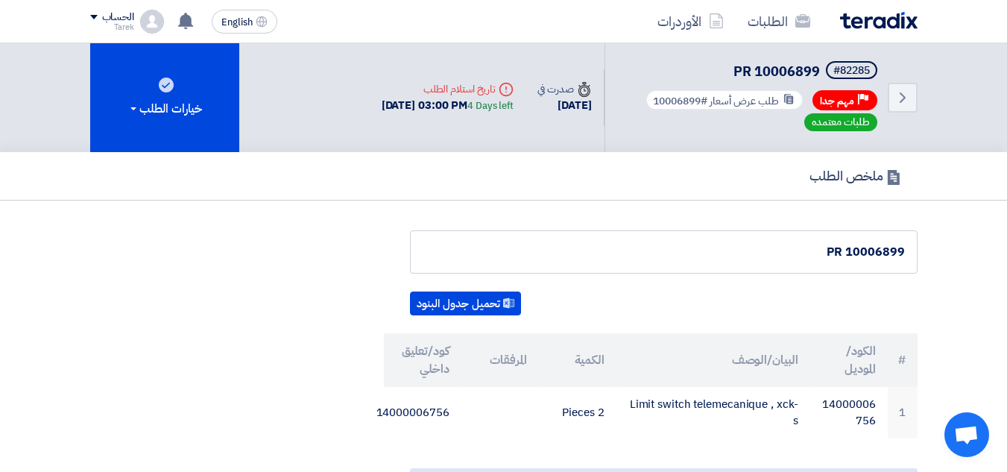
click at [923, 87] on div "Back #82285 PR 10006899 Priority مهم جدا طلب عرض أسعار #10006899 طلبات معتمده T…" at bounding box center [504, 97] width 850 height 109
click at [919, 87] on div "Back #82285 PR 10006899 Priority مهم جدا طلب عرض أسعار #10006899 طلبات معتمده T…" at bounding box center [504, 97] width 850 height 109
click at [914, 92] on link "Back" at bounding box center [903, 98] width 30 height 30
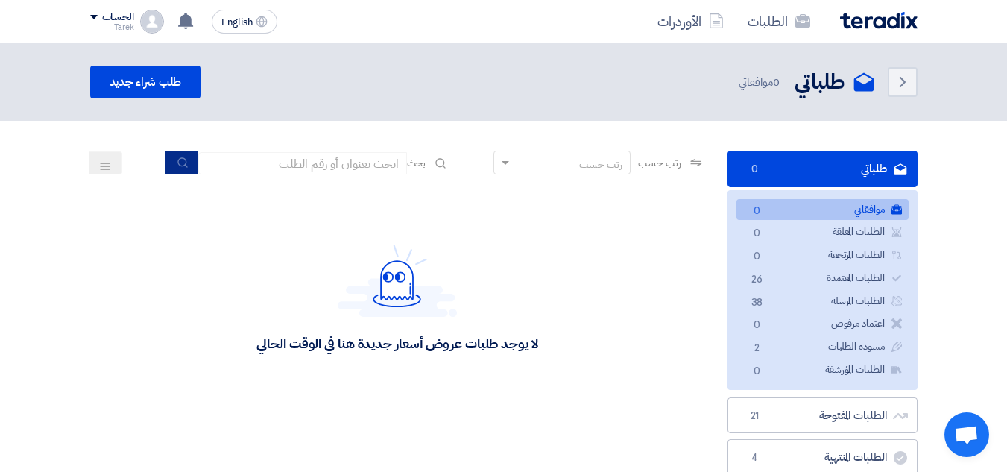
click at [176, 172] on button "submit" at bounding box center [182, 162] width 33 height 23
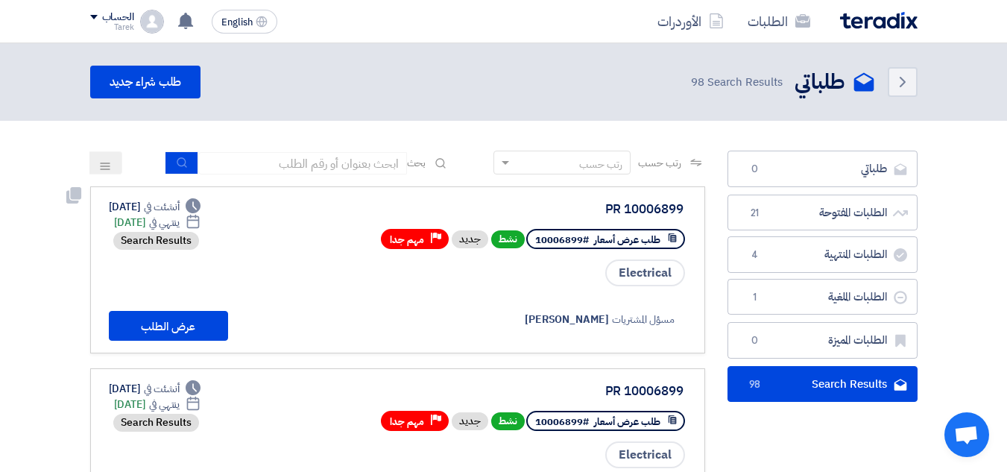
click at [670, 212] on div "PR 10006899" at bounding box center [535, 209] width 298 height 13
click at [629, 234] on span "طلب عرض أسعار" at bounding box center [627, 240] width 66 height 14
click at [147, 314] on button "عرض الطلب" at bounding box center [168, 326] width 119 height 30
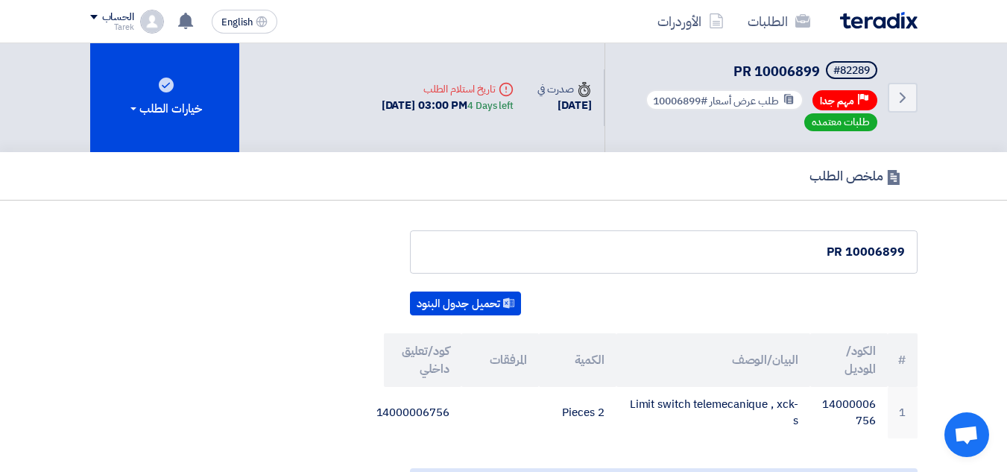
click at [848, 92] on div "Priority مهم جدا" at bounding box center [845, 100] width 65 height 20
click at [703, 104] on span "#10006899" at bounding box center [680, 101] width 54 height 16
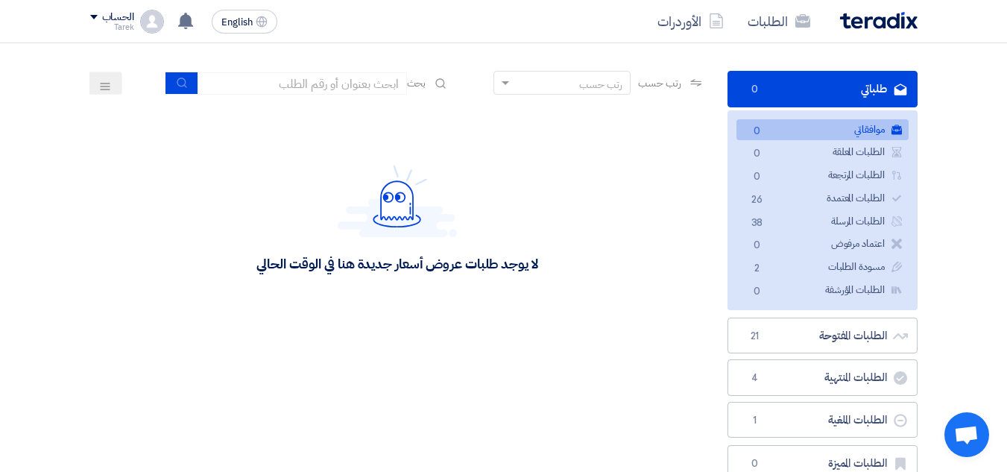
scroll to position [75, 0]
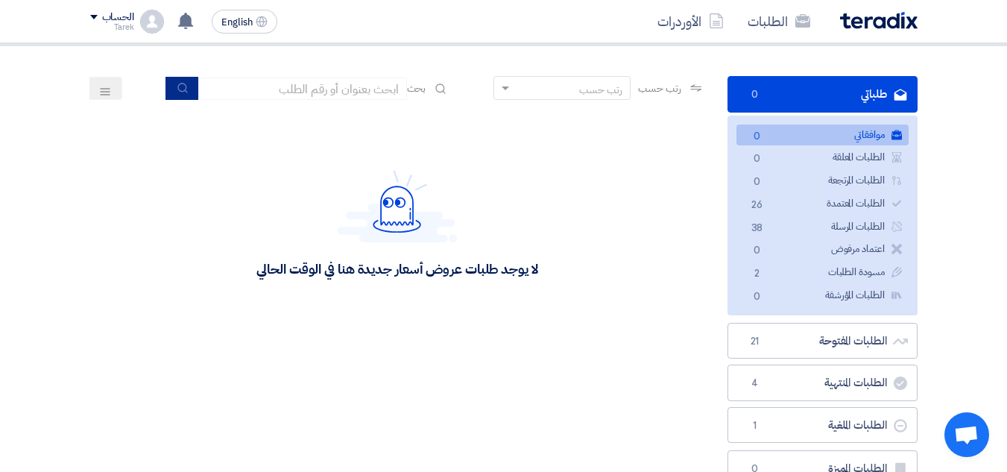
click at [169, 88] on button "submit" at bounding box center [182, 88] width 33 height 23
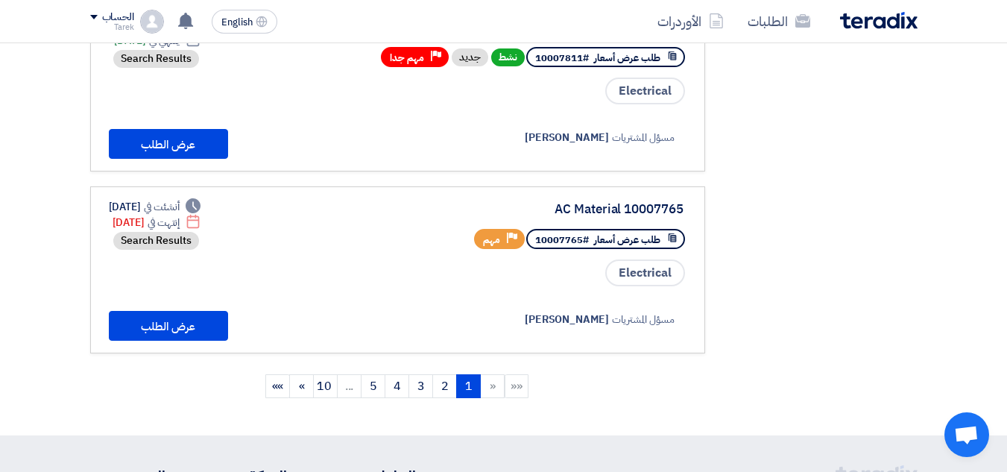
scroll to position [1727, 0]
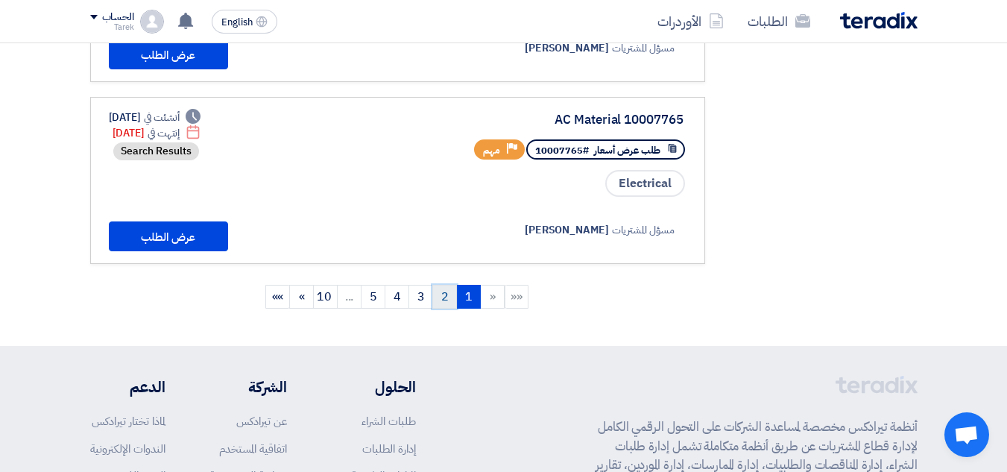
click at [447, 303] on link "2" at bounding box center [445, 297] width 25 height 24
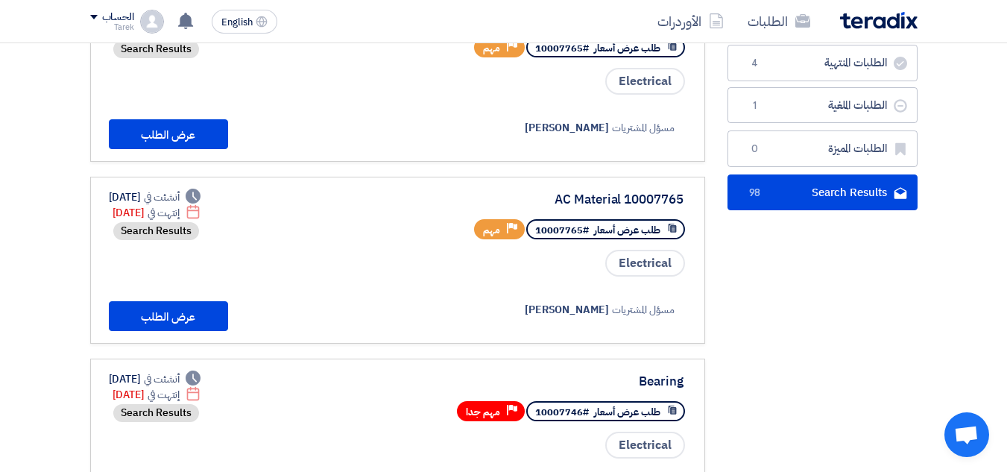
scroll to position [0, 0]
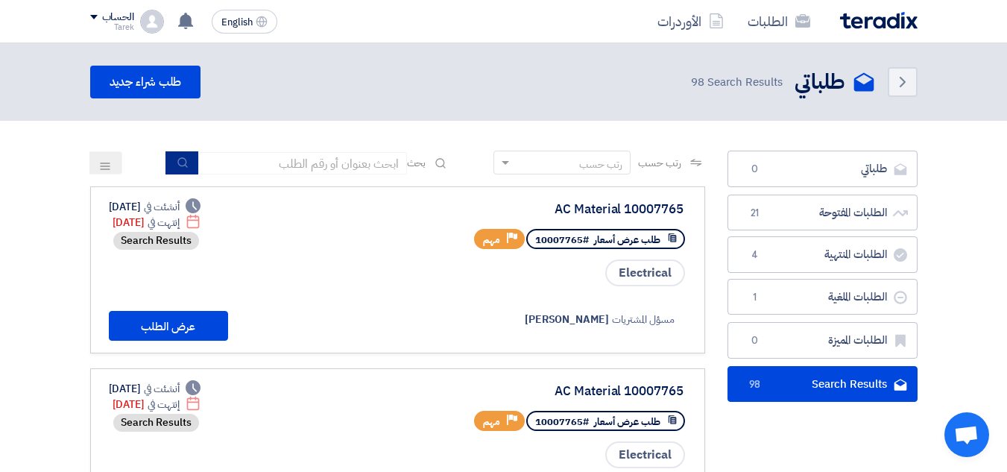
click at [177, 163] on icon "submit" at bounding box center [183, 163] width 12 height 12
